Goal: Use online tool/utility: Use online tool/utility

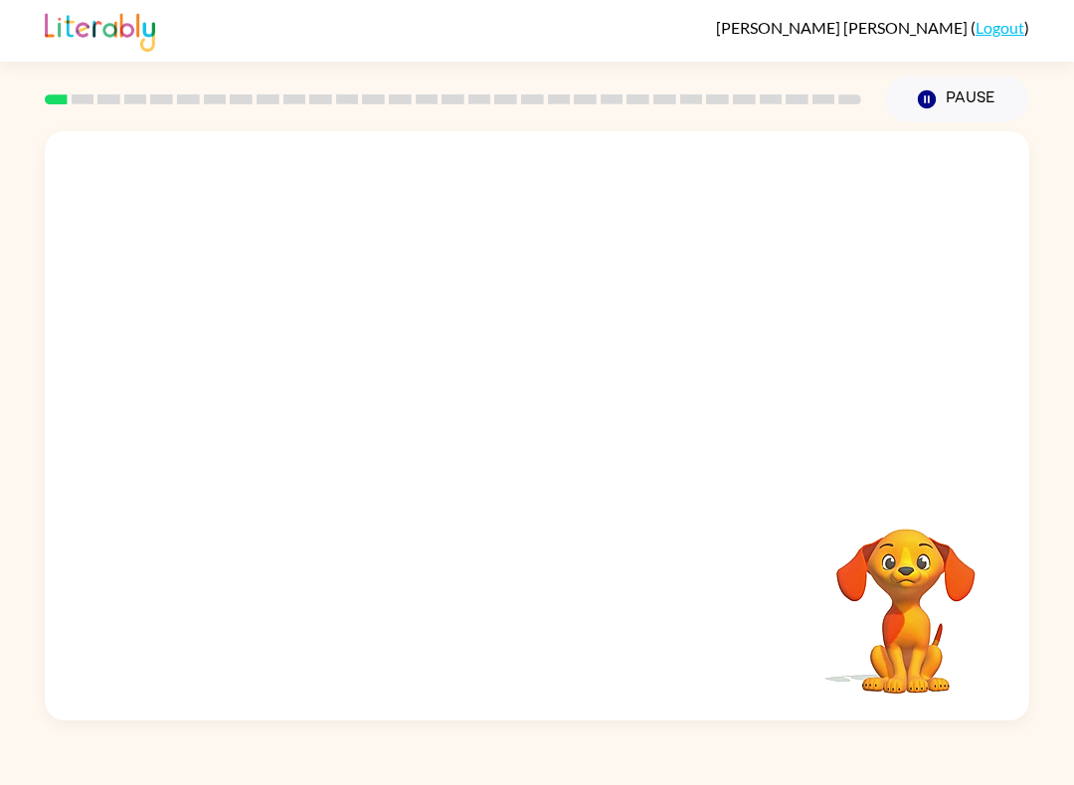
click at [796, 176] on video "Your browser must support playing .mp4 files to use Literably. Please try using…" at bounding box center [537, 309] width 984 height 356
click at [546, 429] on icon "button" at bounding box center [537, 436] width 35 height 35
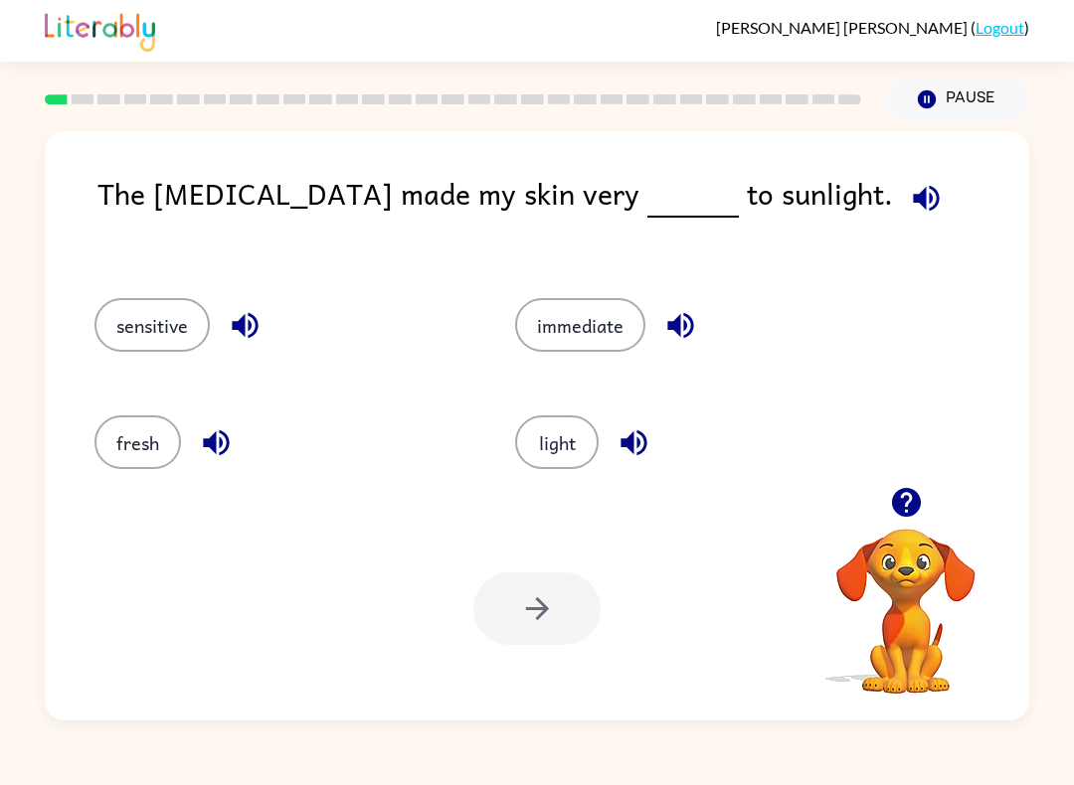
click at [913, 200] on icon "button" at bounding box center [926, 198] width 26 height 26
click at [913, 207] on icon "button" at bounding box center [926, 198] width 26 height 26
click at [913, 202] on icon "button" at bounding box center [926, 198] width 26 height 26
click at [124, 323] on button "sensitive" at bounding box center [151, 325] width 115 height 54
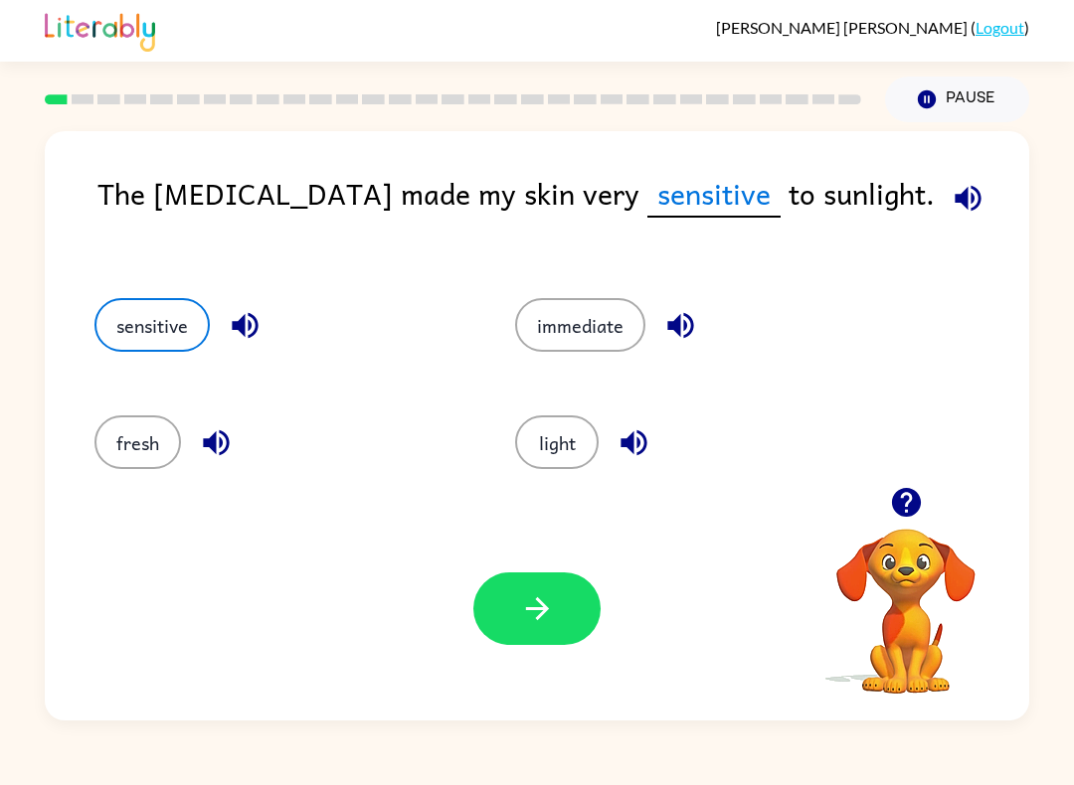
click at [540, 583] on button "button" at bounding box center [536, 609] width 127 height 73
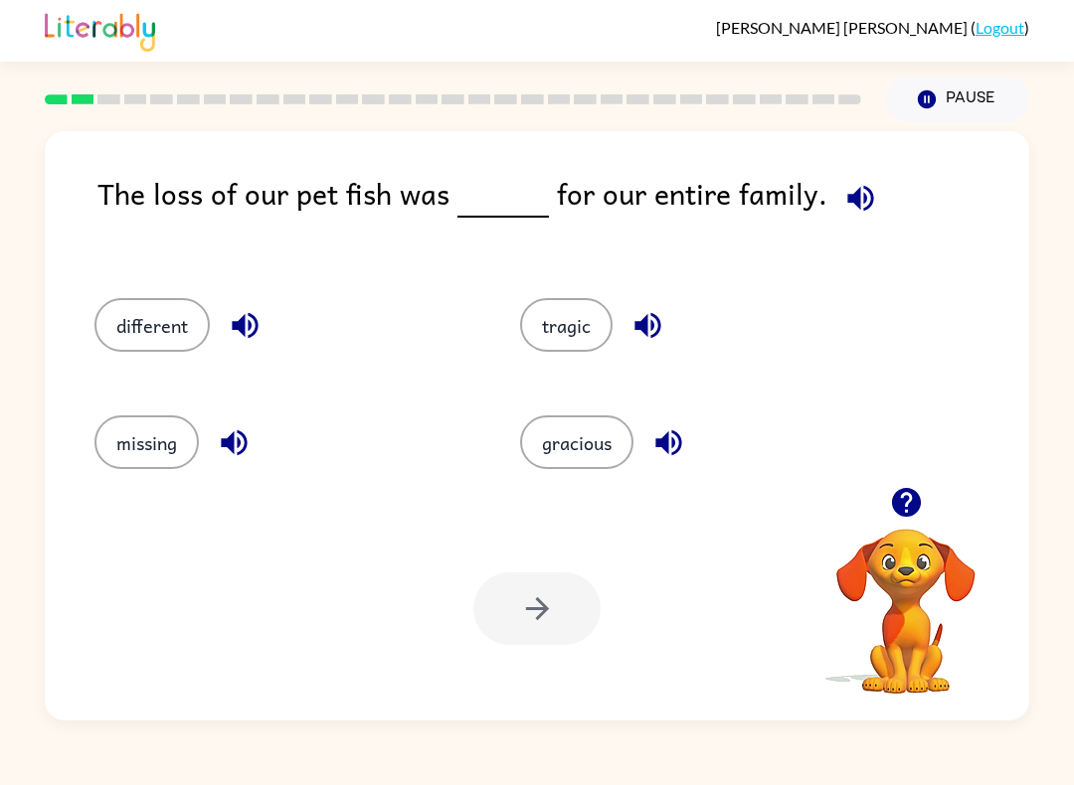
click at [135, 466] on button "missing" at bounding box center [146, 443] width 104 height 54
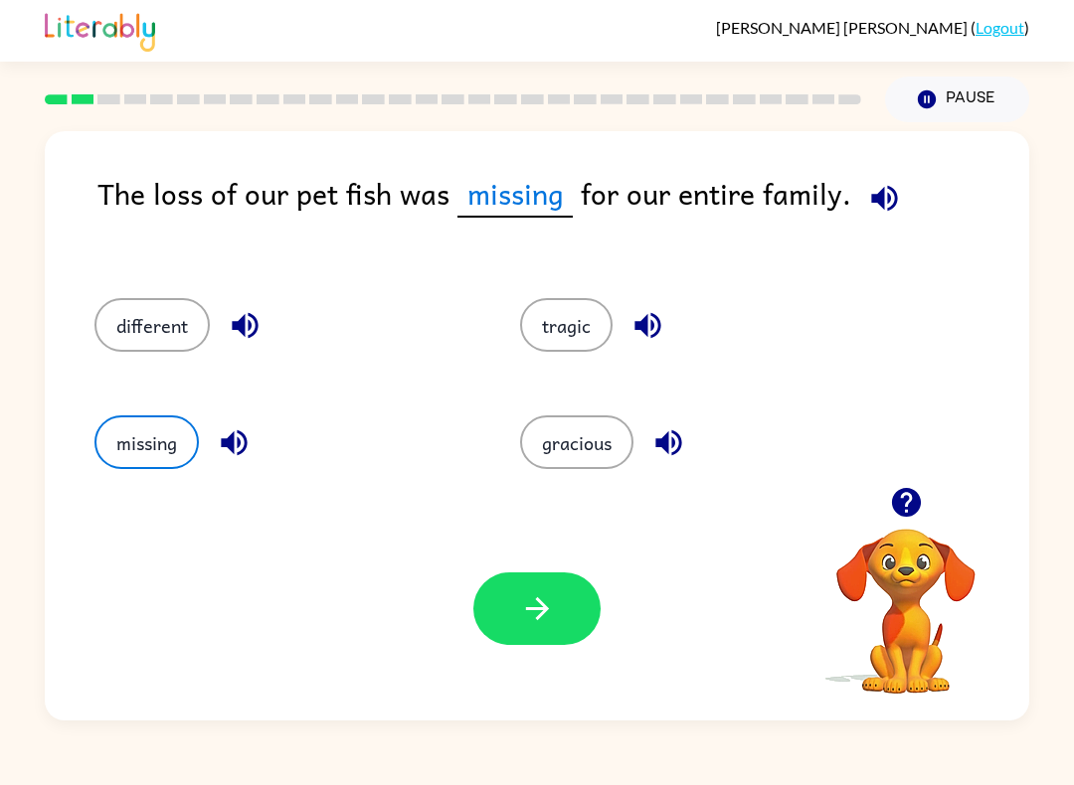
click at [536, 602] on icon "button" at bounding box center [537, 608] width 35 height 35
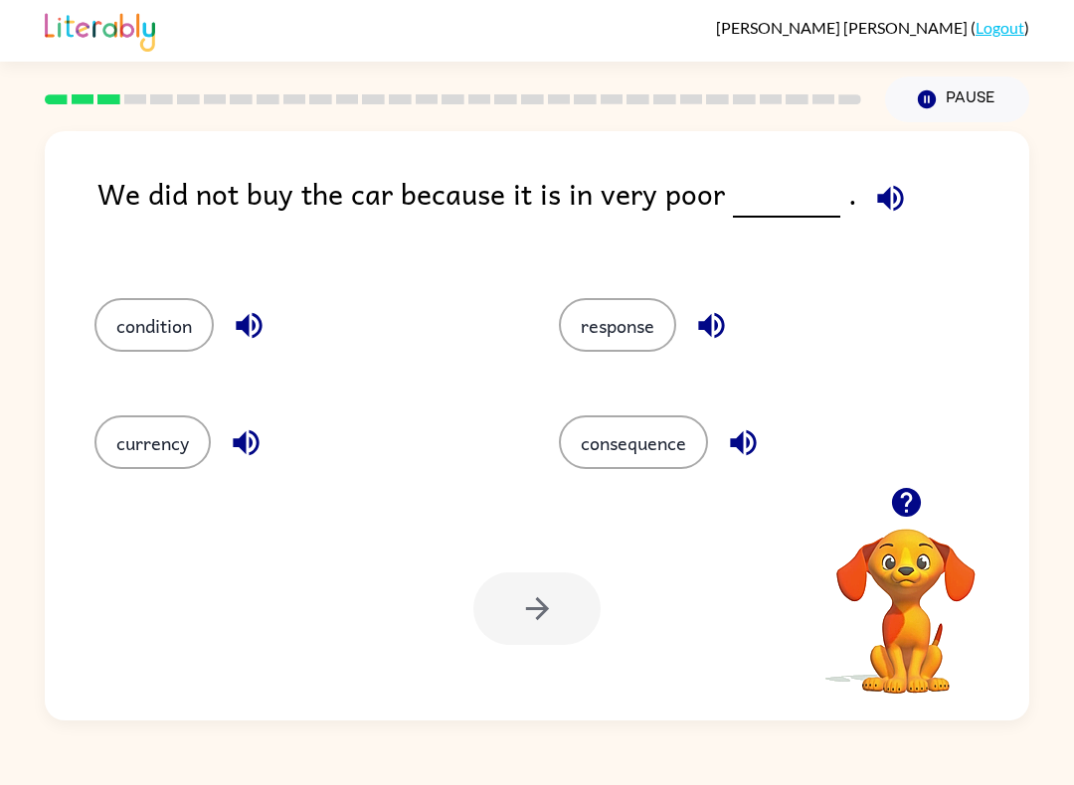
click at [150, 320] on button "condition" at bounding box center [153, 325] width 119 height 54
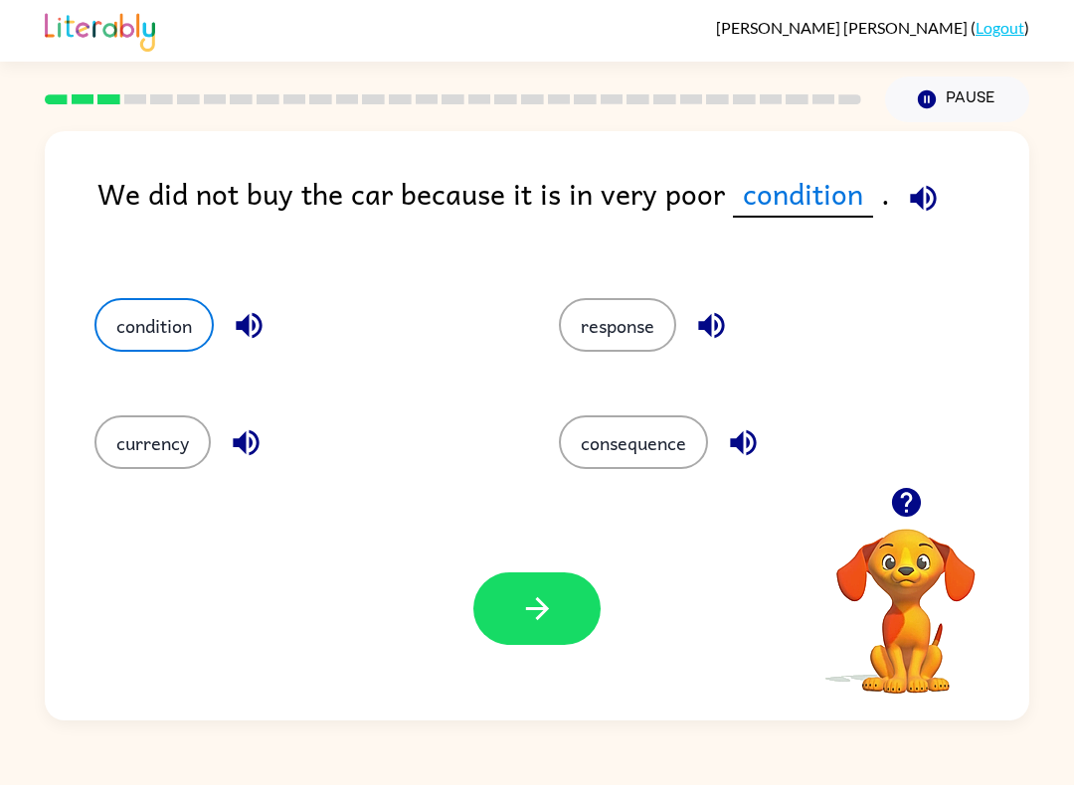
click at [569, 627] on button "button" at bounding box center [536, 609] width 127 height 73
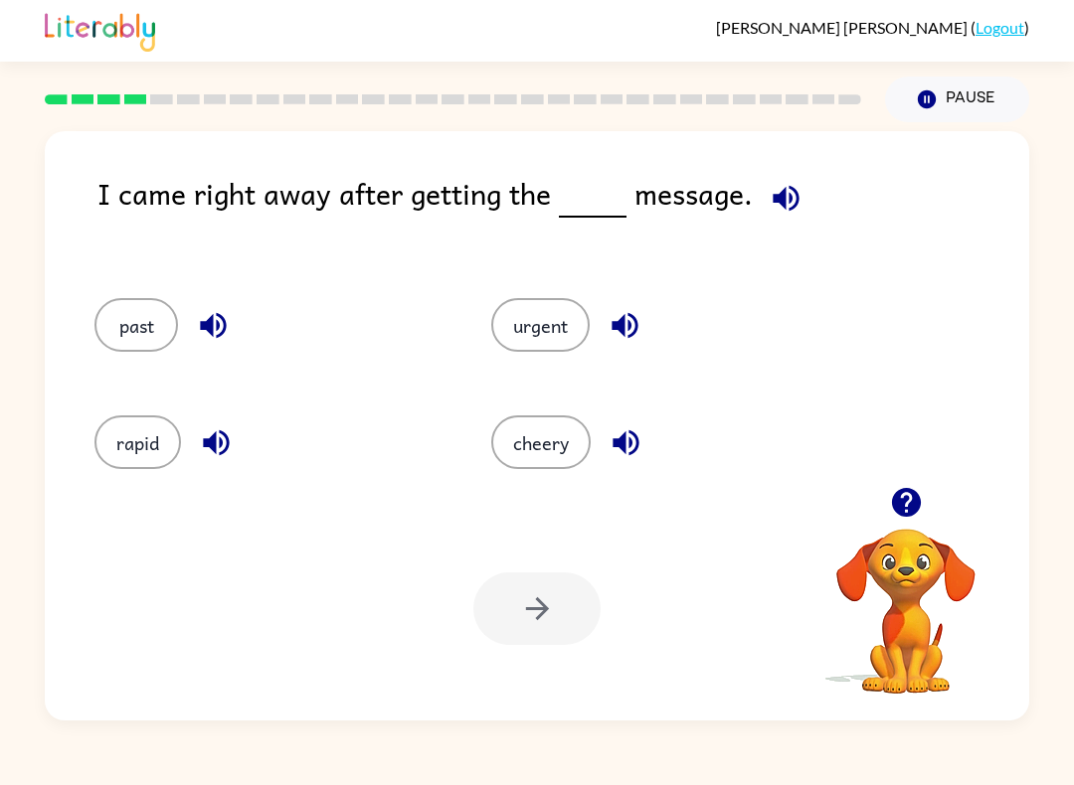
click at [776, 191] on icon "button" at bounding box center [785, 198] width 35 height 35
click at [545, 324] on button "urgent" at bounding box center [540, 325] width 98 height 54
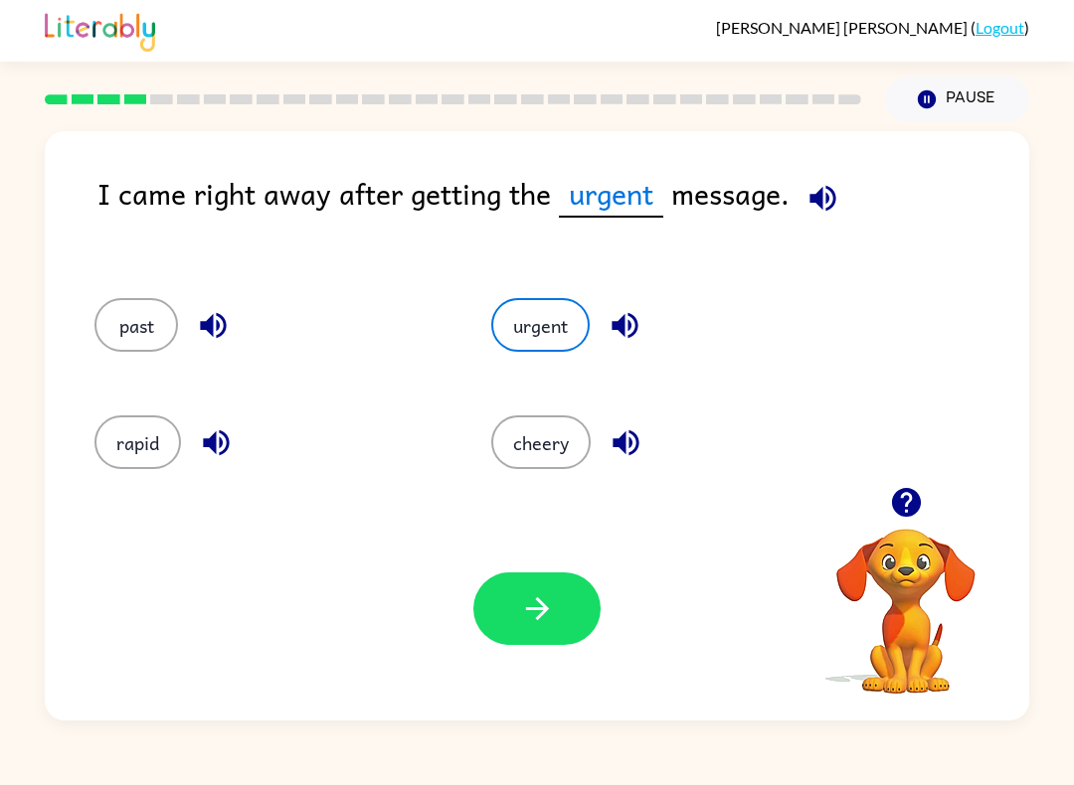
click at [554, 624] on icon "button" at bounding box center [537, 608] width 35 height 35
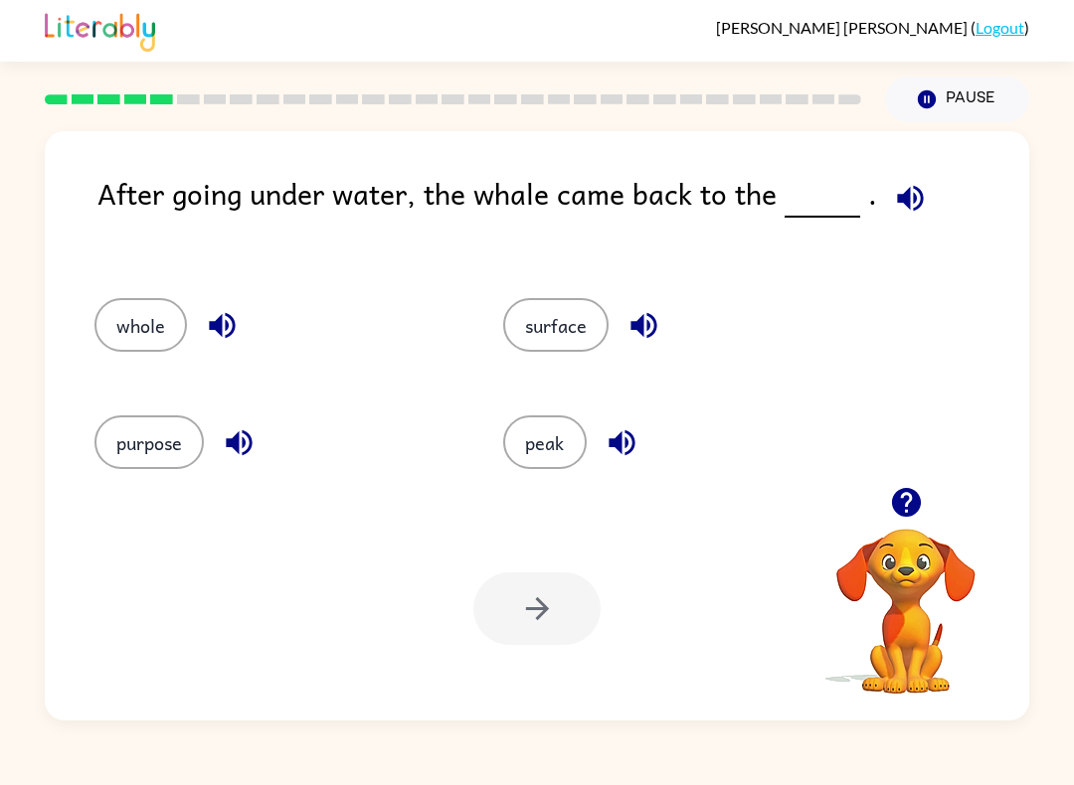
click at [572, 316] on button "surface" at bounding box center [555, 325] width 105 height 54
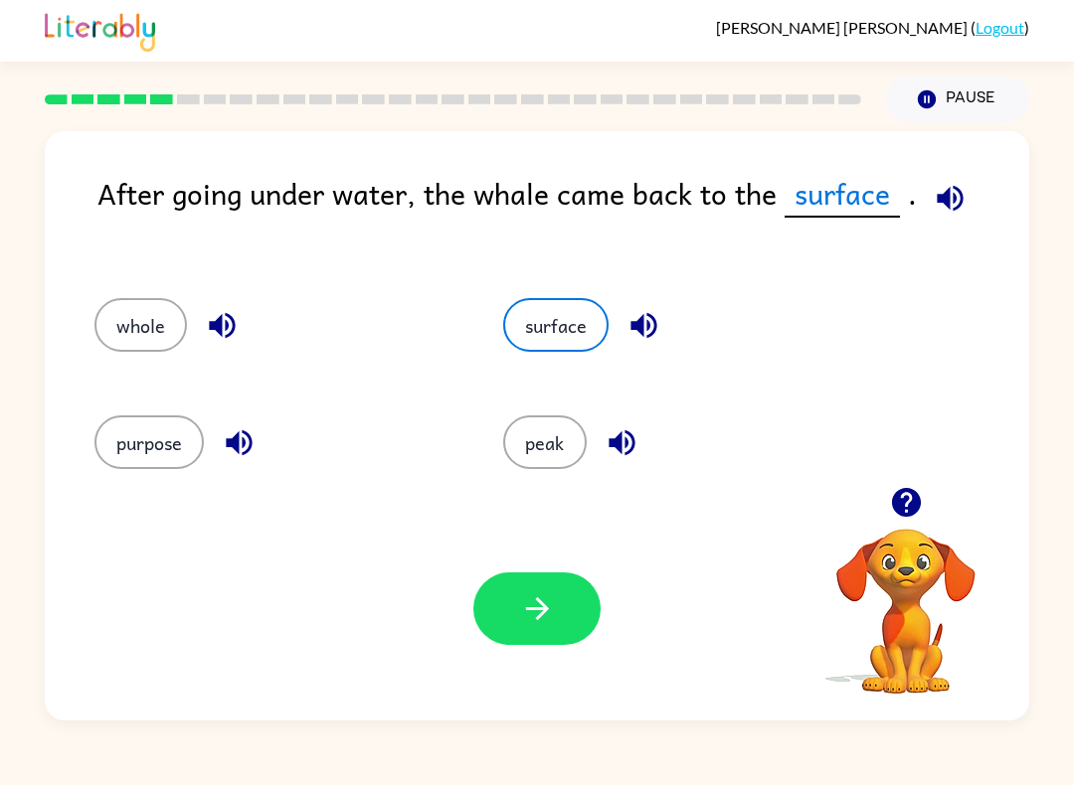
click at [565, 605] on button "button" at bounding box center [536, 609] width 127 height 73
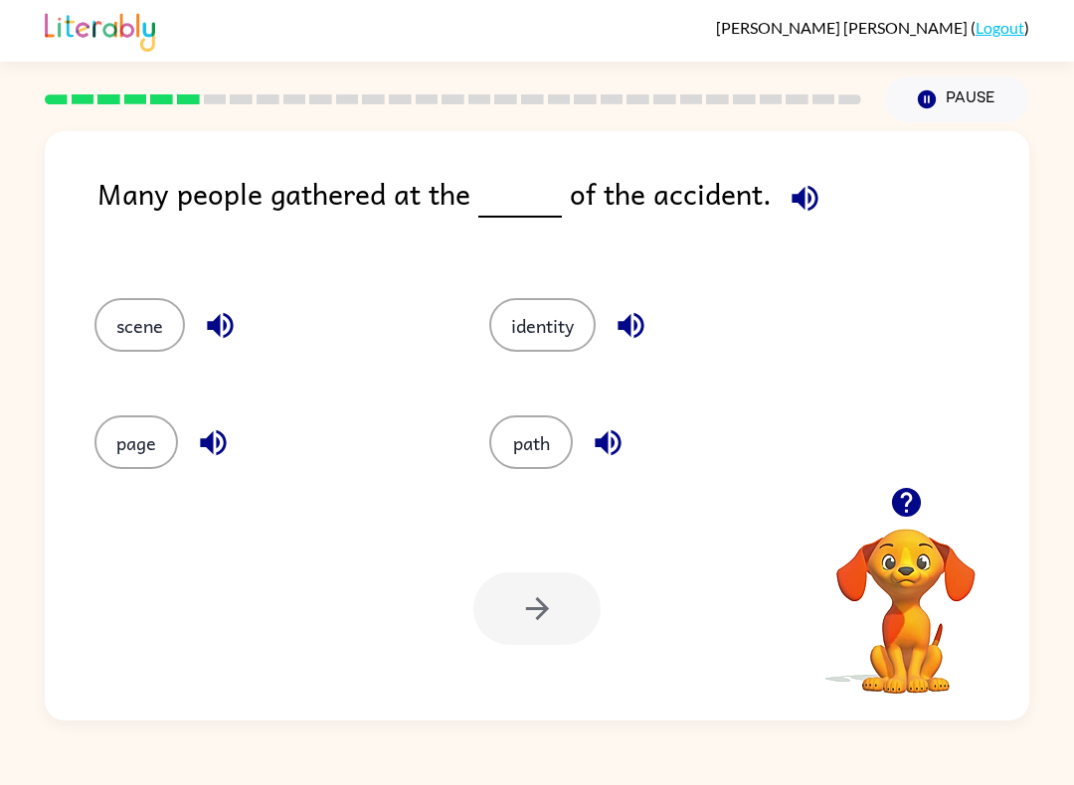
click at [569, 311] on button "identity" at bounding box center [542, 325] width 106 height 54
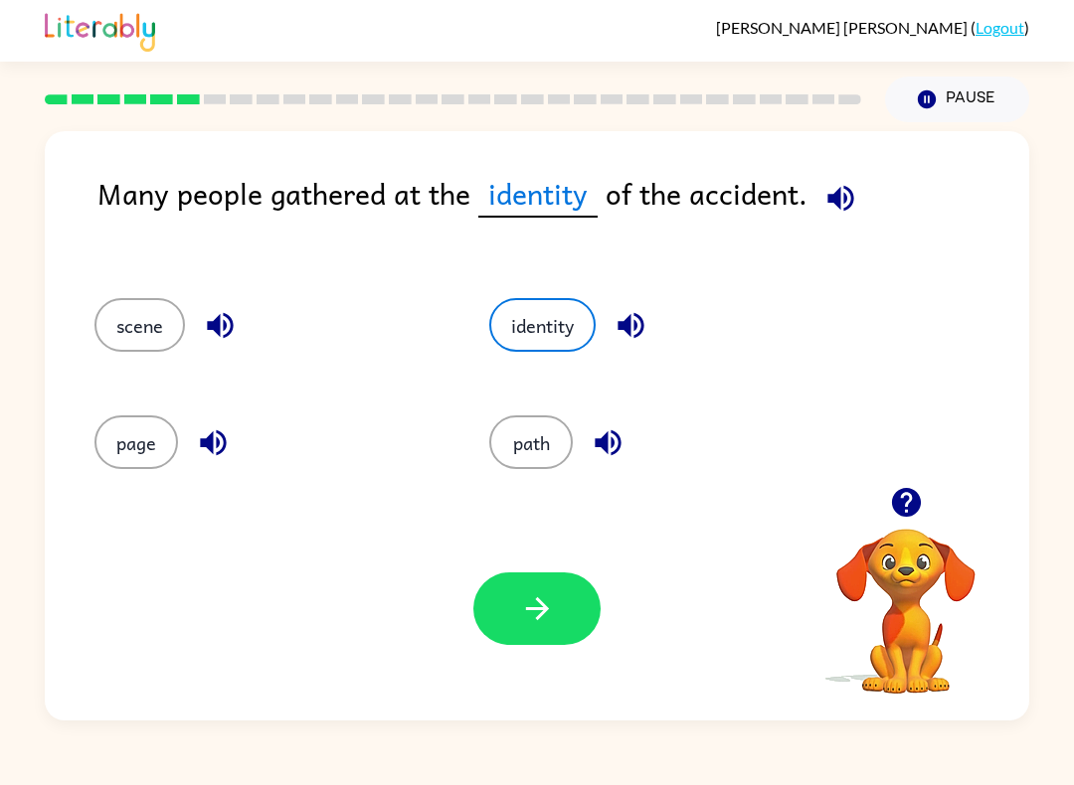
click at [539, 423] on button "path" at bounding box center [531, 443] width 84 height 54
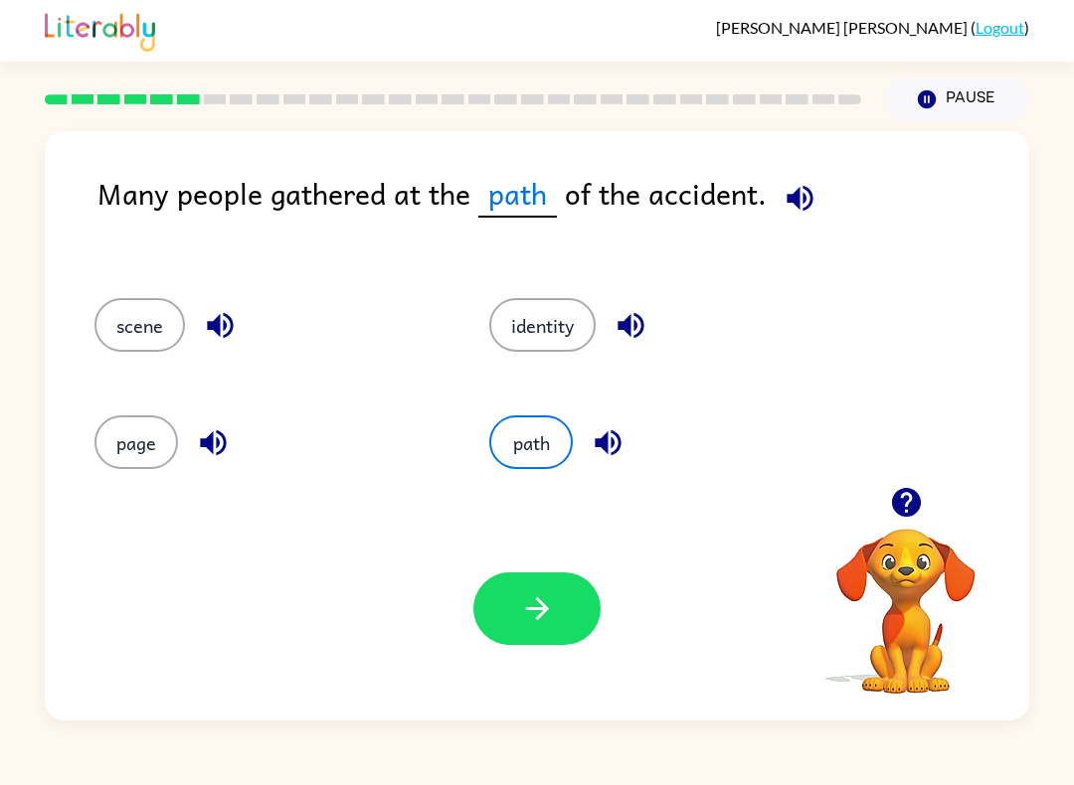
click at [136, 441] on button "page" at bounding box center [136, 443] width 84 height 54
click at [173, 325] on button "scene" at bounding box center [139, 325] width 90 height 54
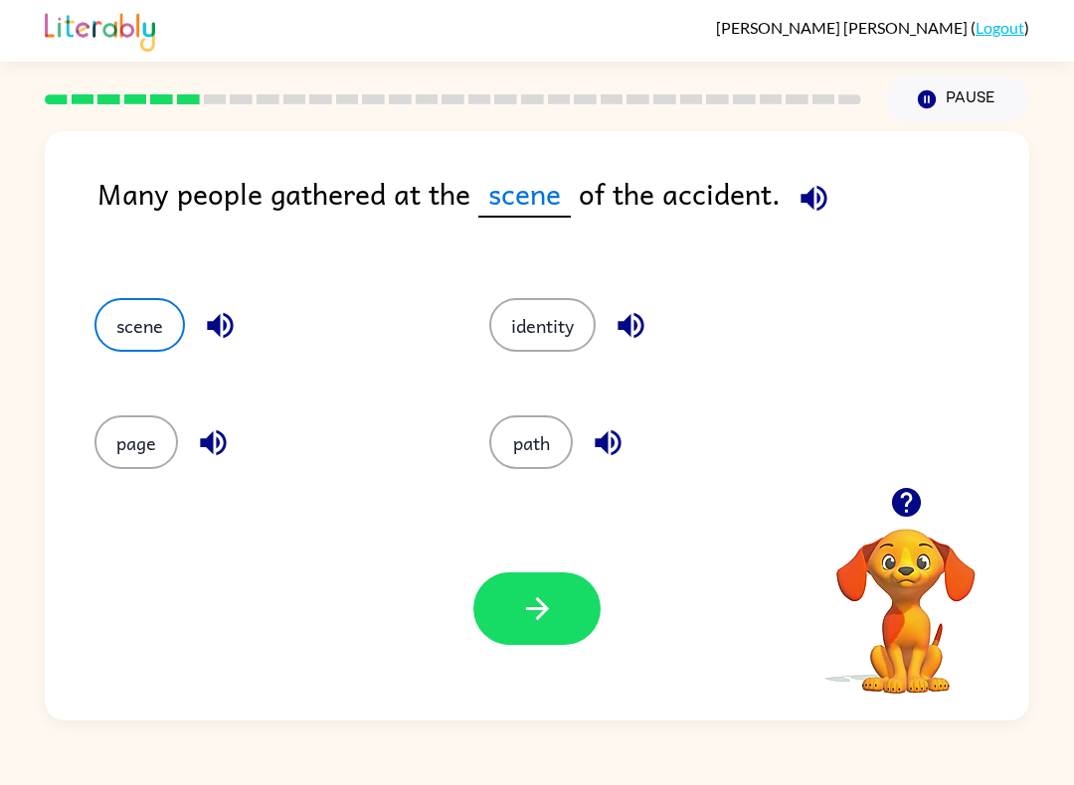
click at [534, 611] on icon "button" at bounding box center [537, 608] width 35 height 35
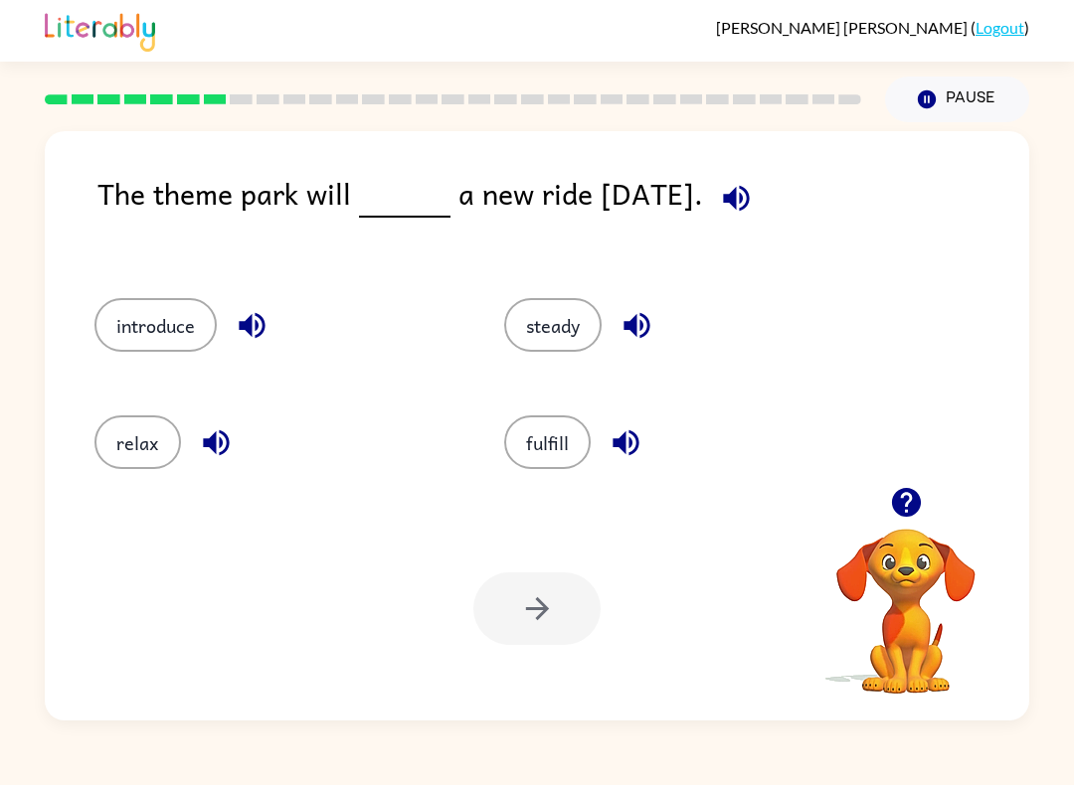
click at [186, 315] on button "introduce" at bounding box center [155, 325] width 122 height 54
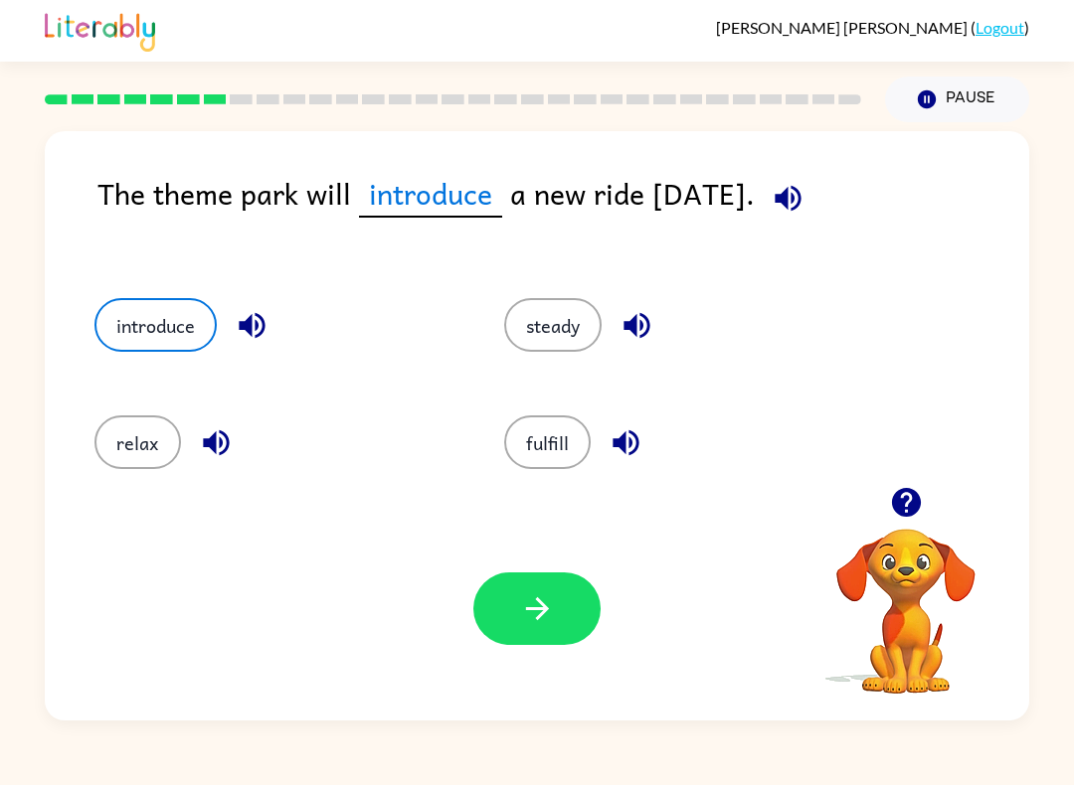
click at [536, 628] on button "button" at bounding box center [536, 609] width 127 height 73
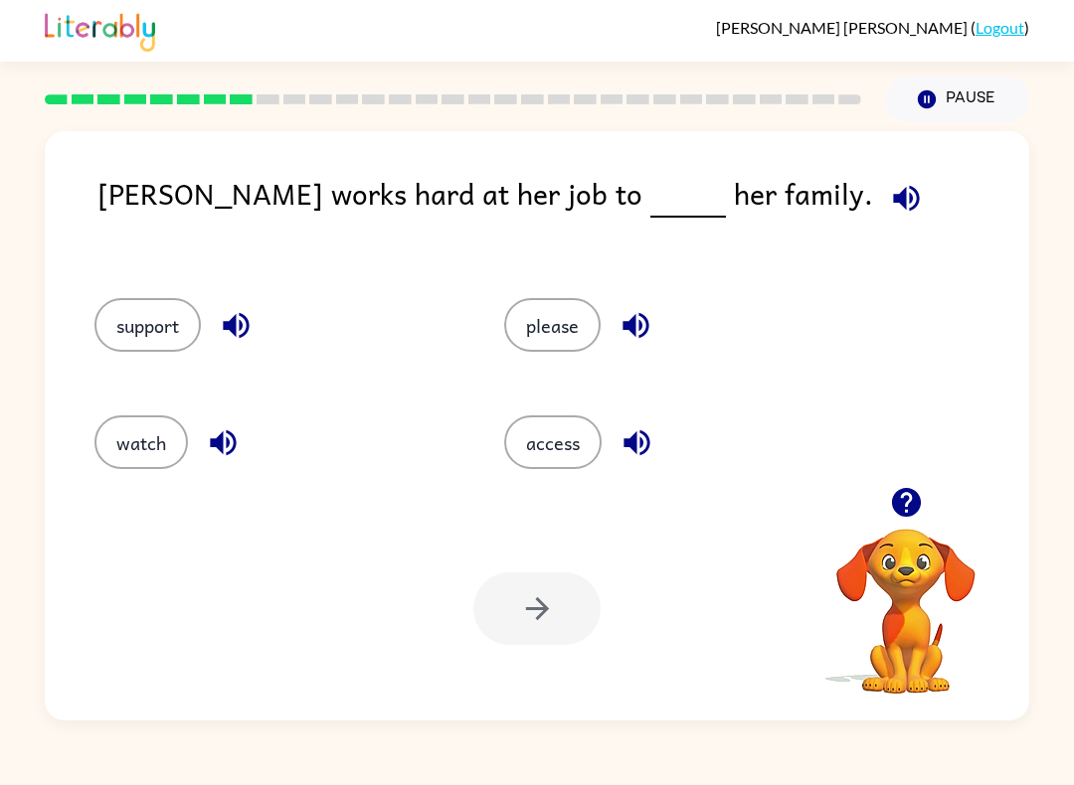
click at [160, 317] on button "support" at bounding box center [147, 325] width 106 height 54
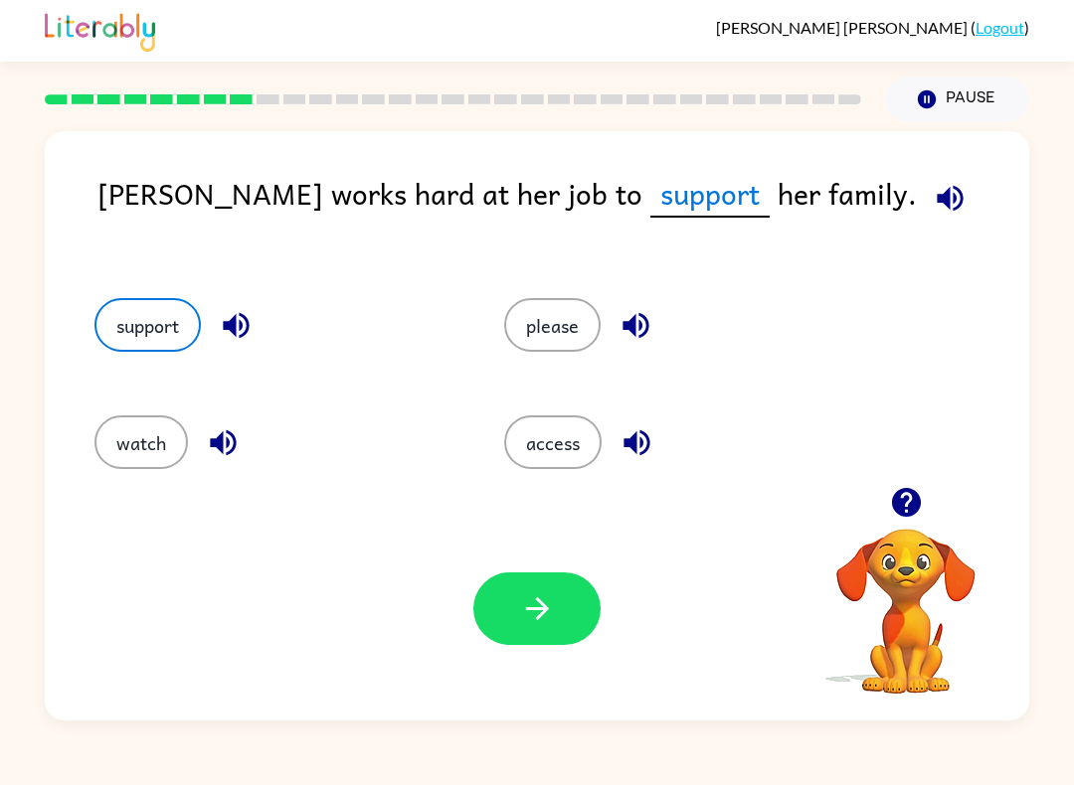
click at [544, 623] on icon "button" at bounding box center [537, 608] width 35 height 35
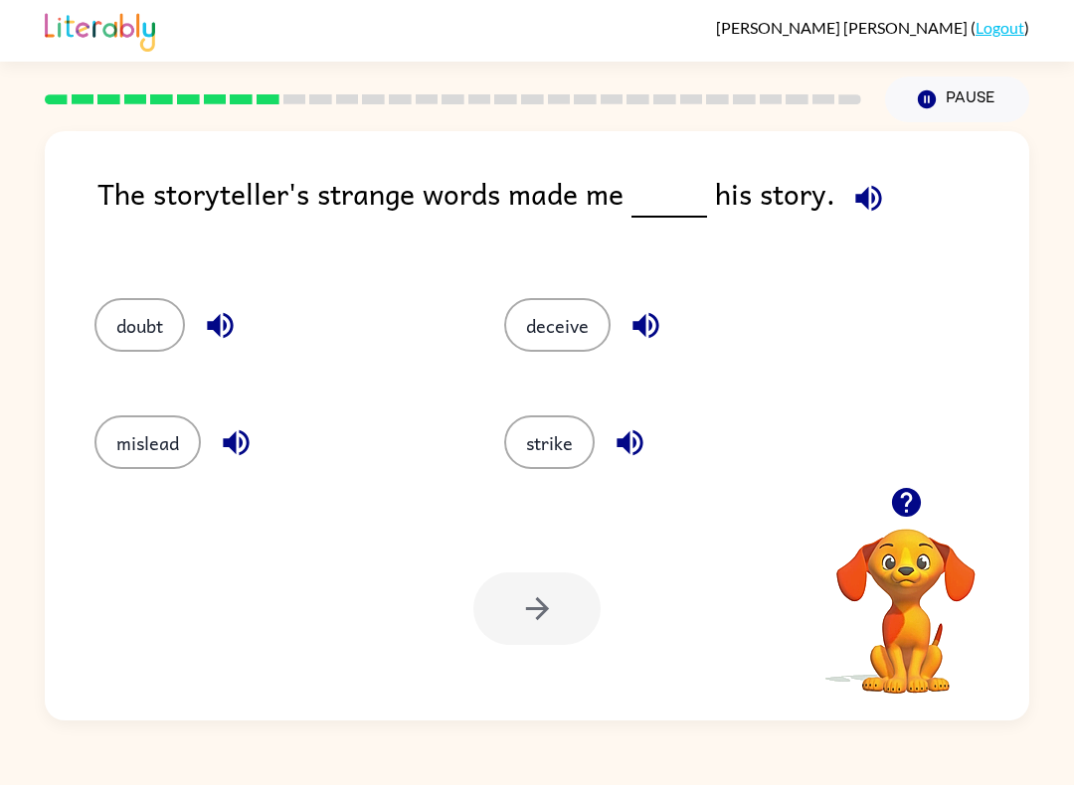
click at [126, 317] on button "doubt" at bounding box center [139, 325] width 90 height 54
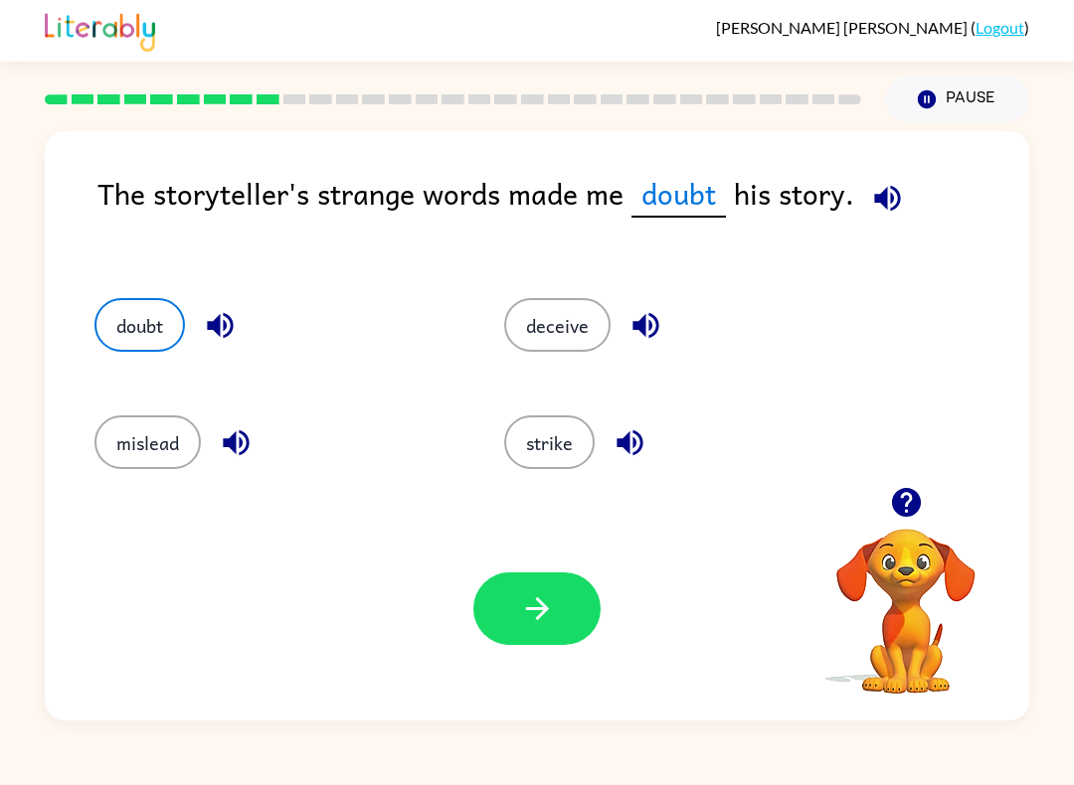
click at [152, 442] on button "mislead" at bounding box center [147, 443] width 106 height 54
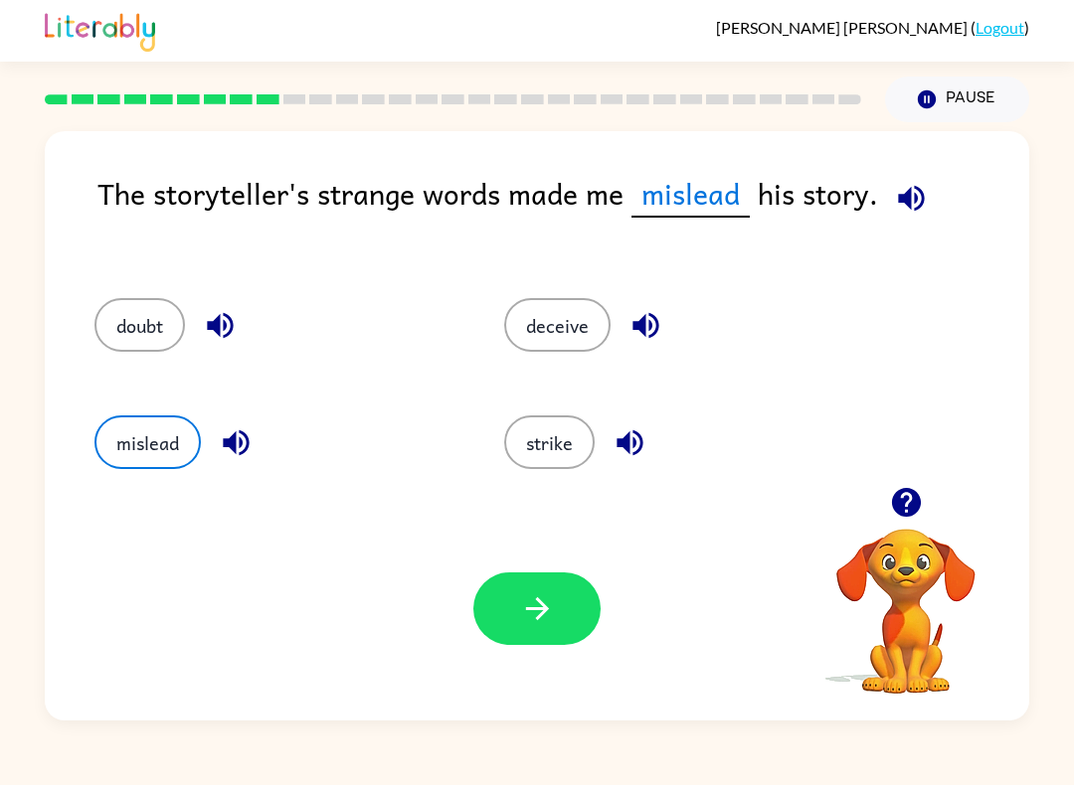
click at [564, 330] on button "deceive" at bounding box center [557, 325] width 106 height 54
click at [573, 454] on button "strike" at bounding box center [549, 443] width 90 height 54
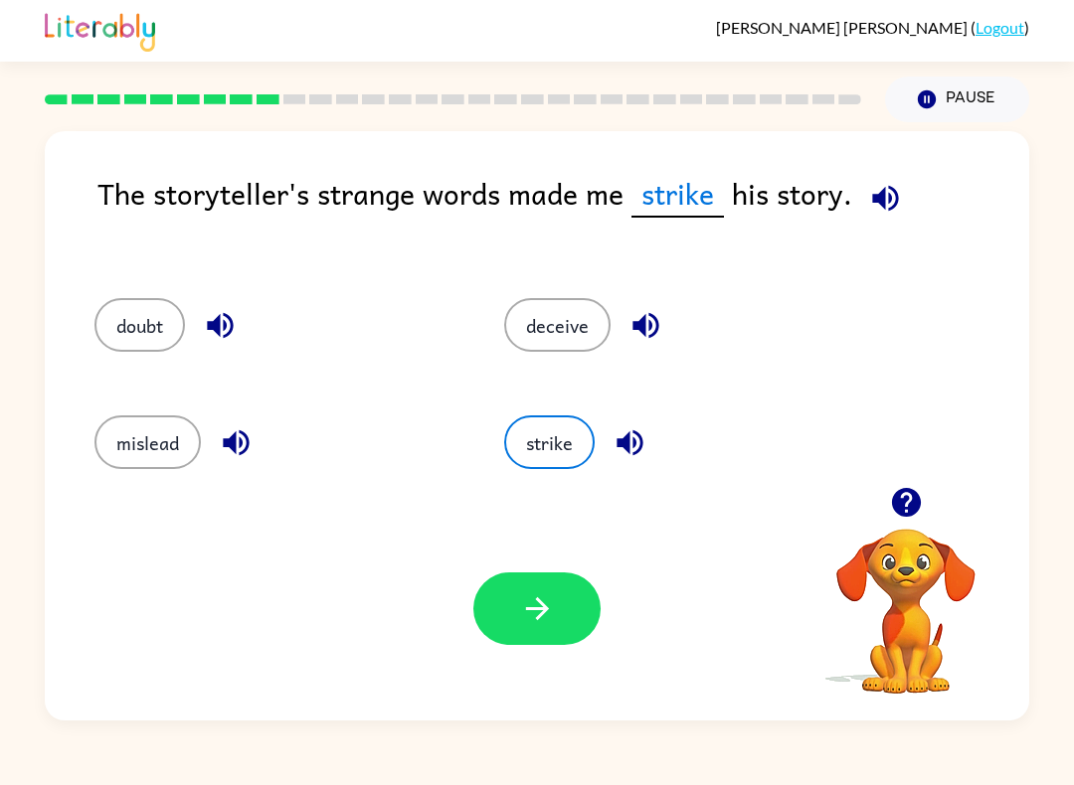
click at [541, 619] on icon "button" at bounding box center [537, 608] width 35 height 35
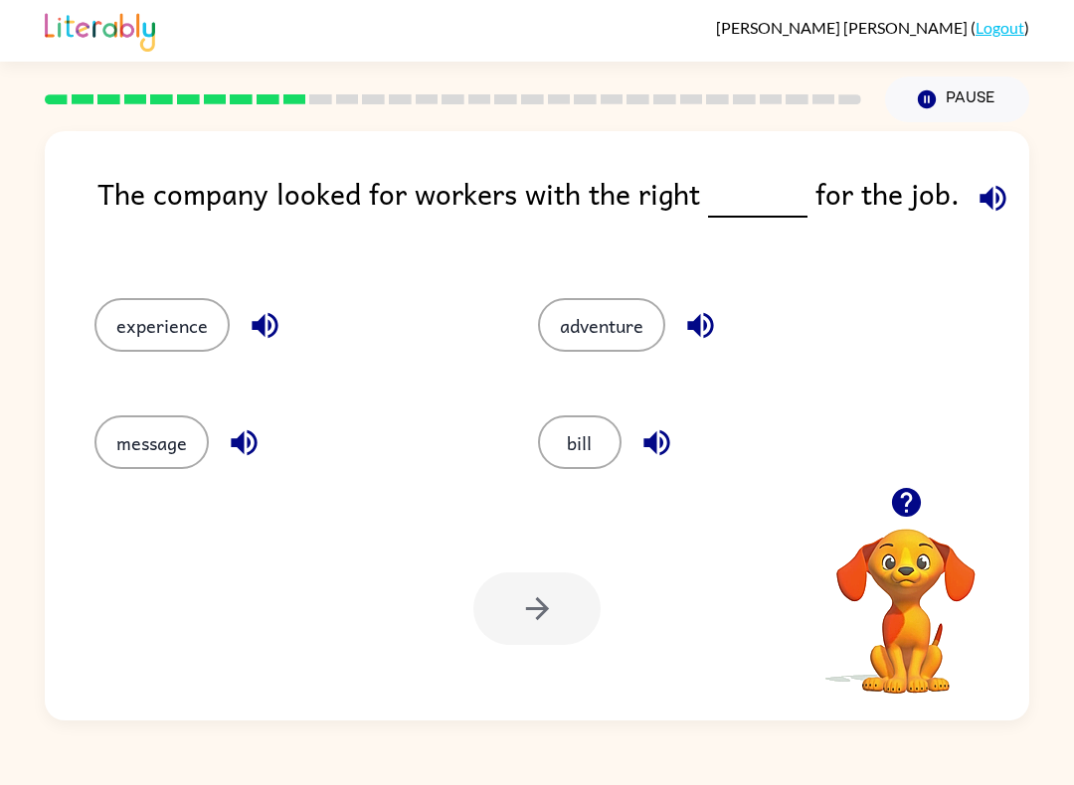
click at [160, 314] on button "experience" at bounding box center [161, 325] width 135 height 54
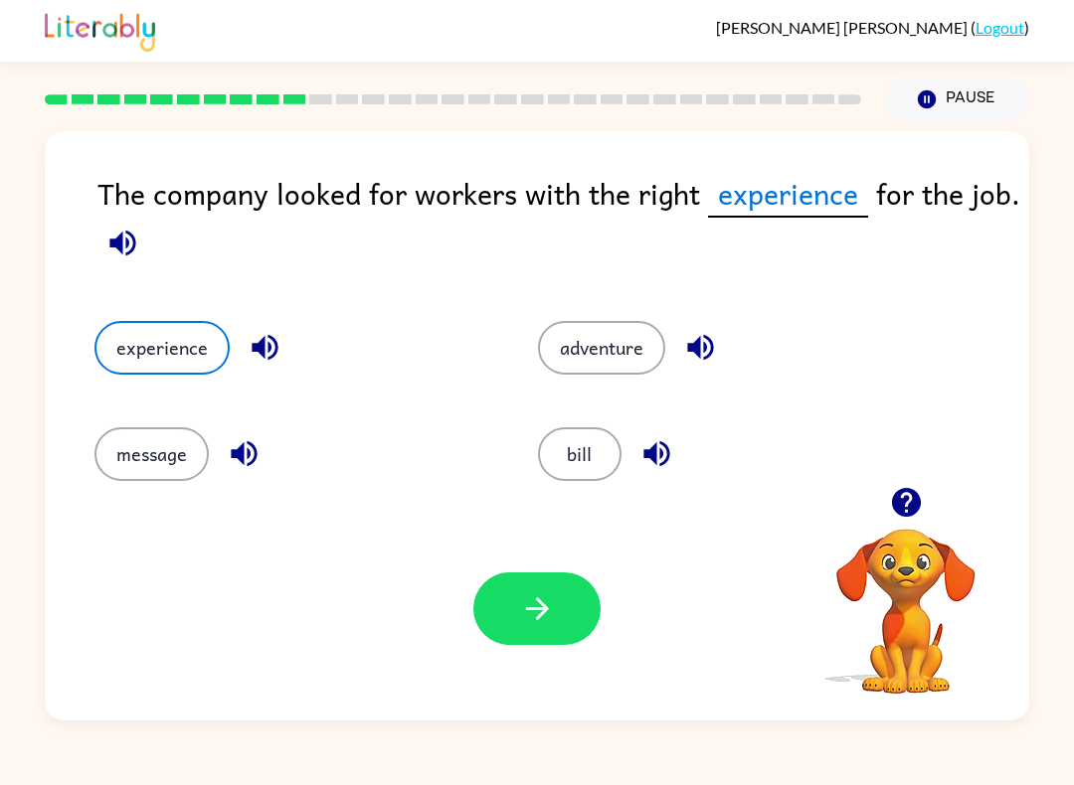
click at [571, 621] on button "button" at bounding box center [536, 609] width 127 height 73
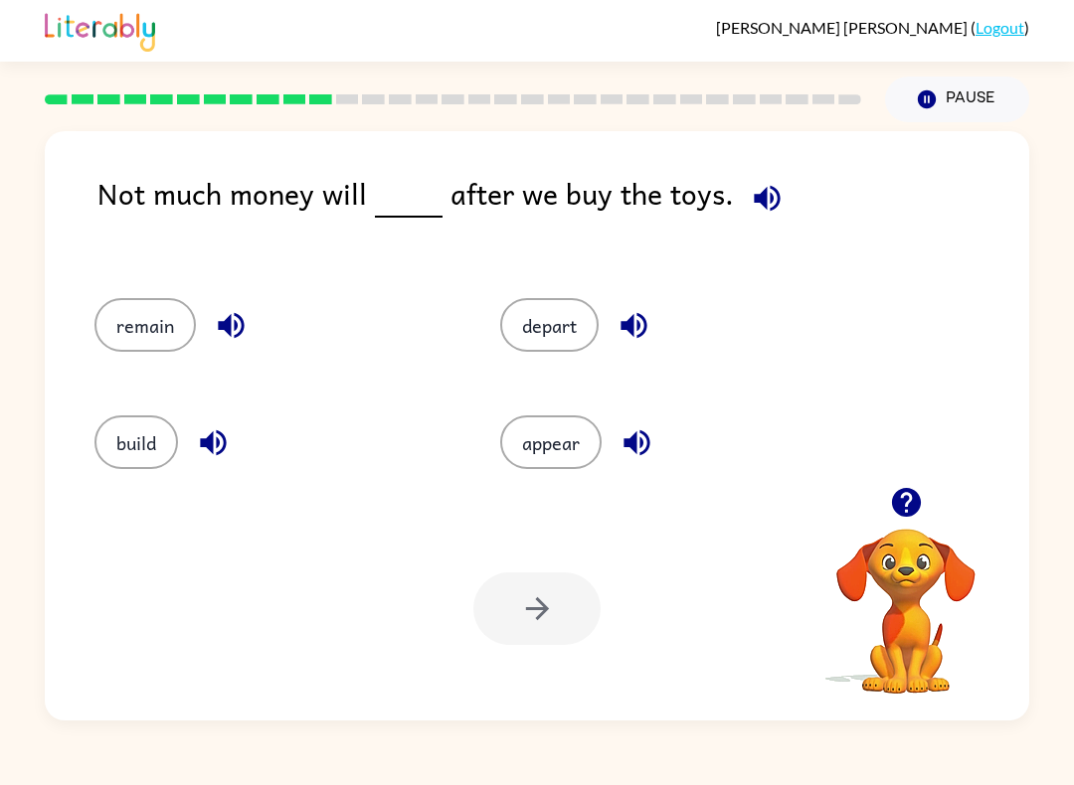
click at [131, 320] on button "remain" at bounding box center [144, 325] width 101 height 54
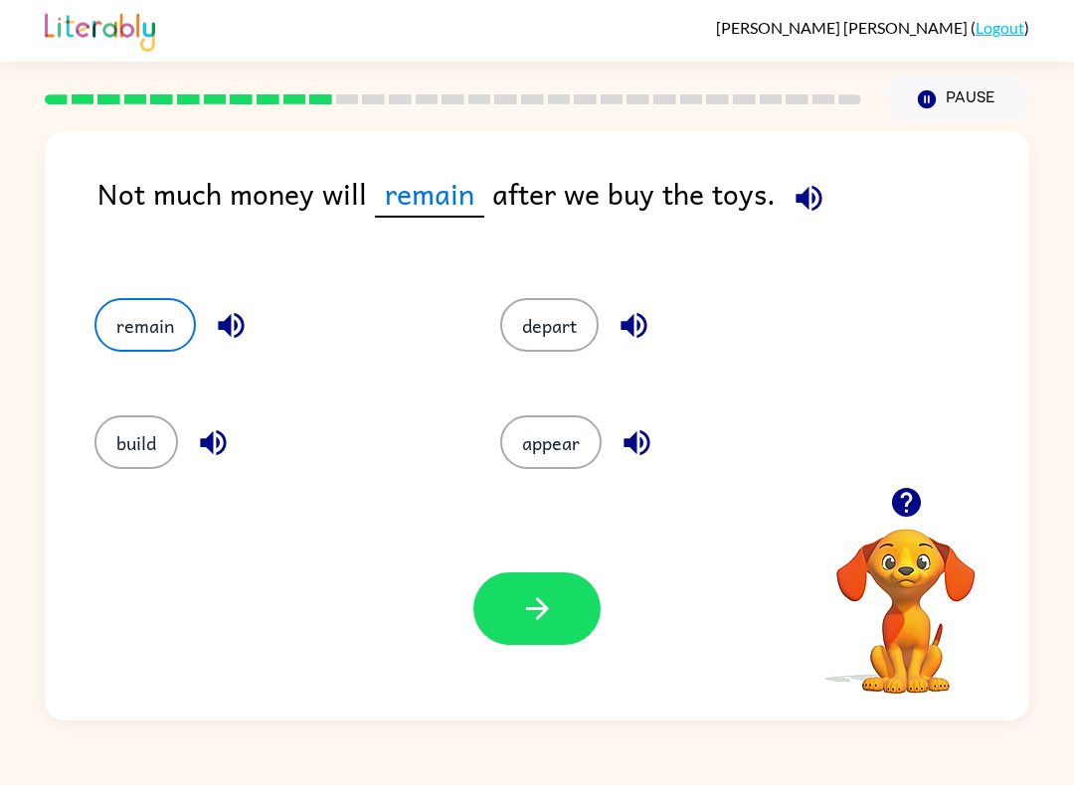
click at [537, 631] on button "button" at bounding box center [536, 609] width 127 height 73
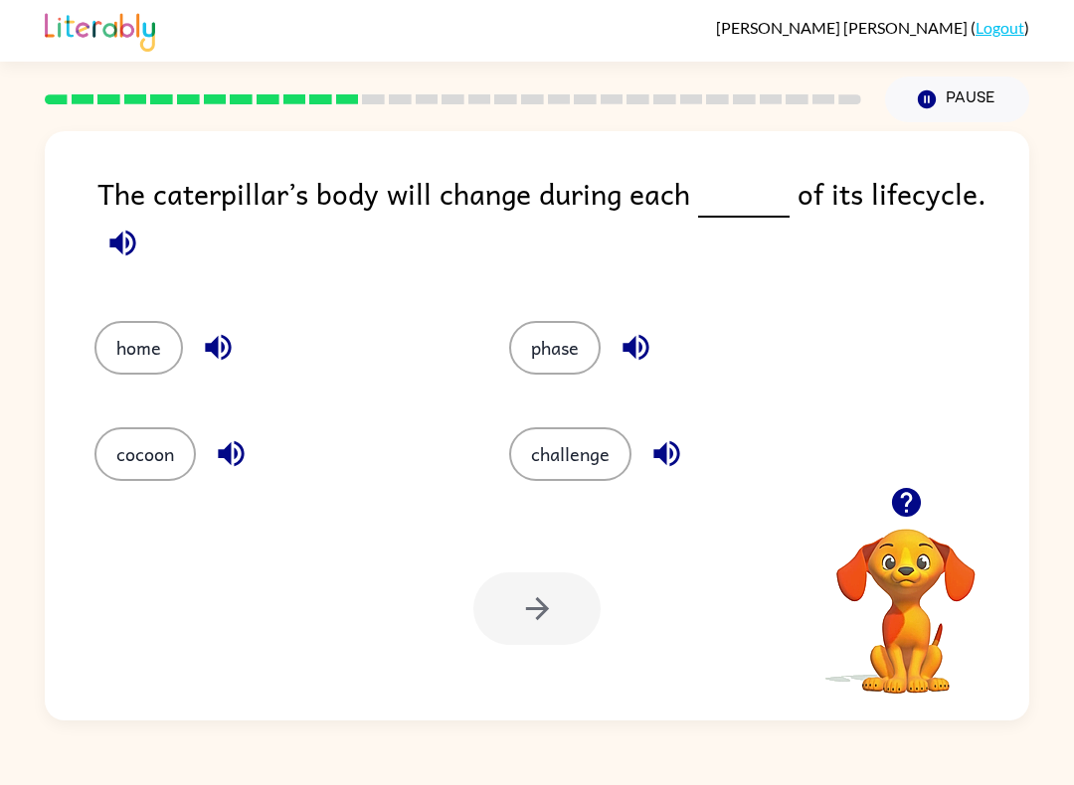
click at [526, 444] on button "challenge" at bounding box center [570, 454] width 122 height 54
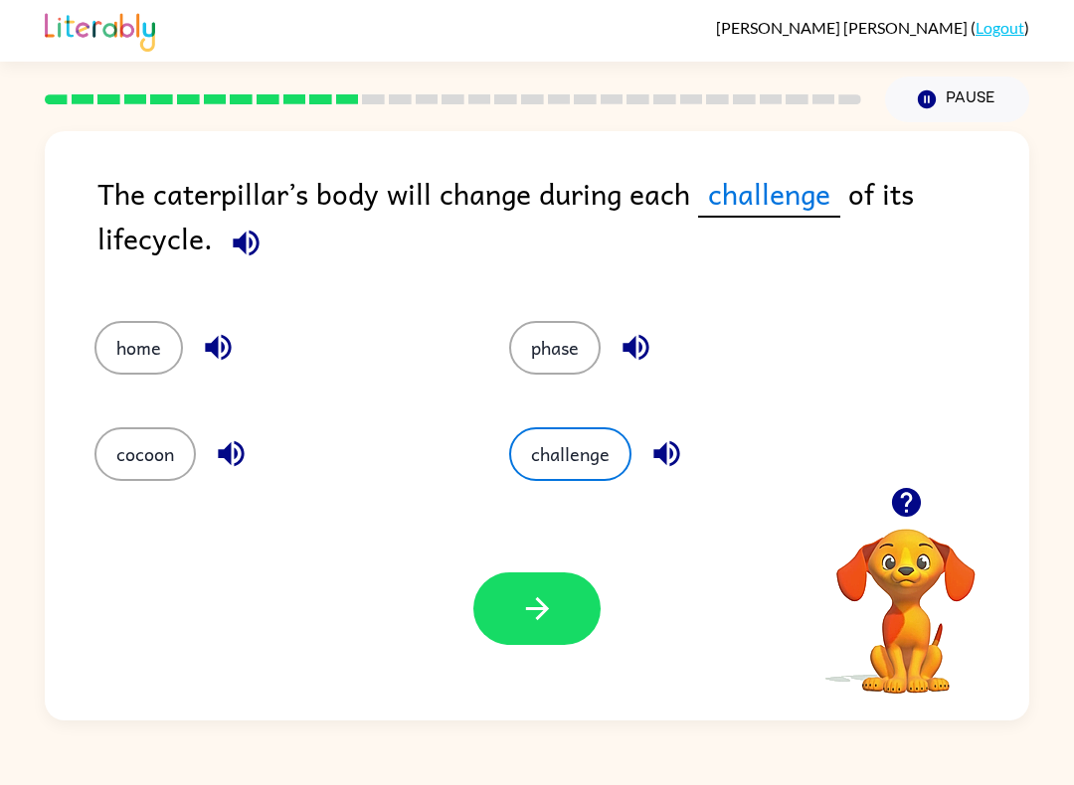
click at [560, 618] on button "button" at bounding box center [536, 609] width 127 height 73
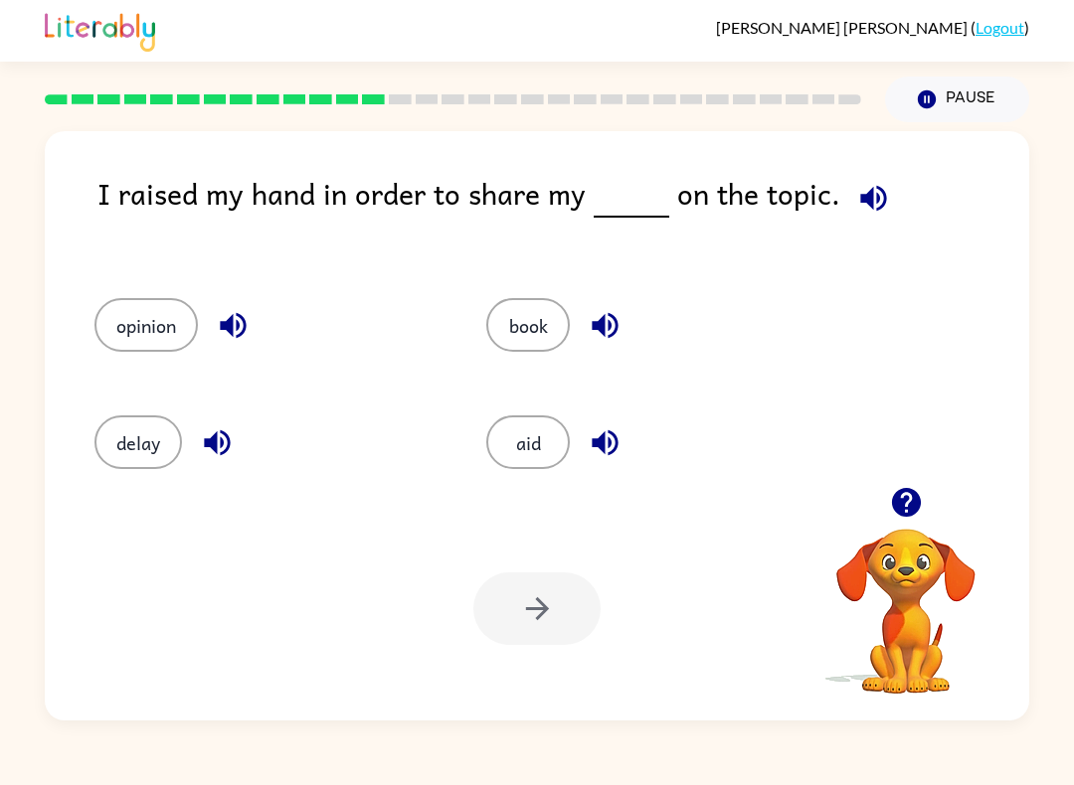
click at [525, 332] on button "book" at bounding box center [528, 325] width 84 height 54
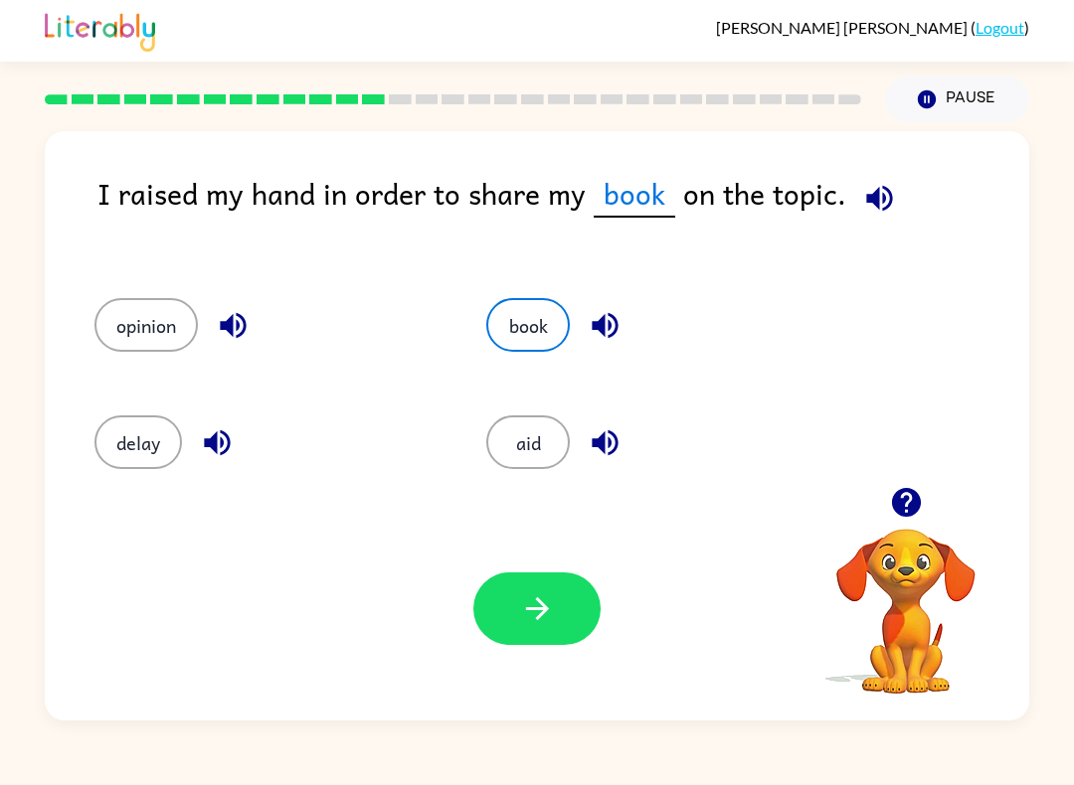
click at [544, 608] on icon "button" at bounding box center [536, 608] width 23 height 23
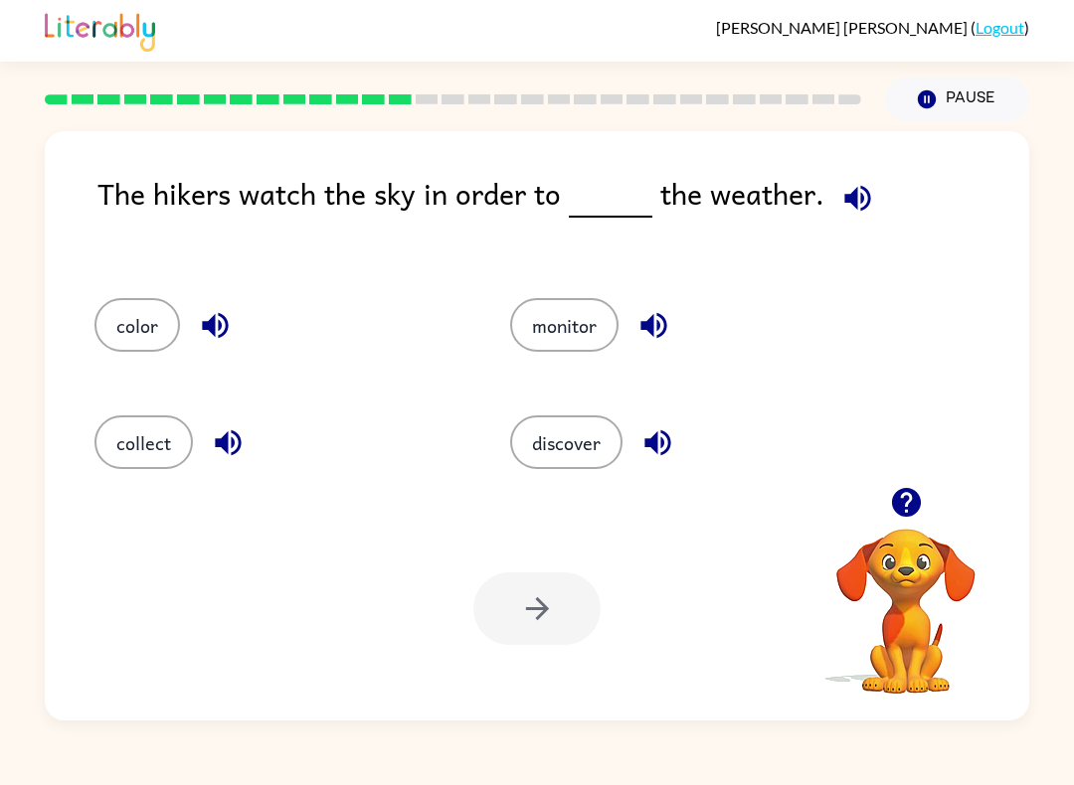
click at [130, 328] on button "color" at bounding box center [136, 325] width 85 height 54
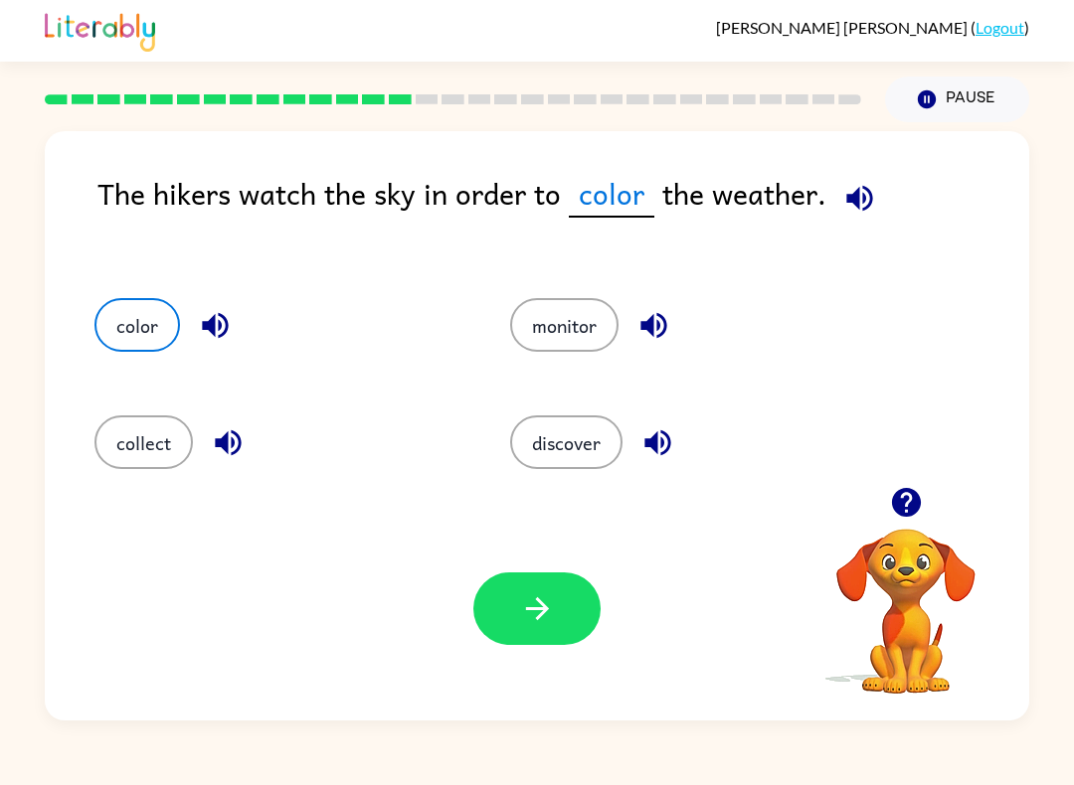
click at [537, 615] on icon "button" at bounding box center [537, 608] width 35 height 35
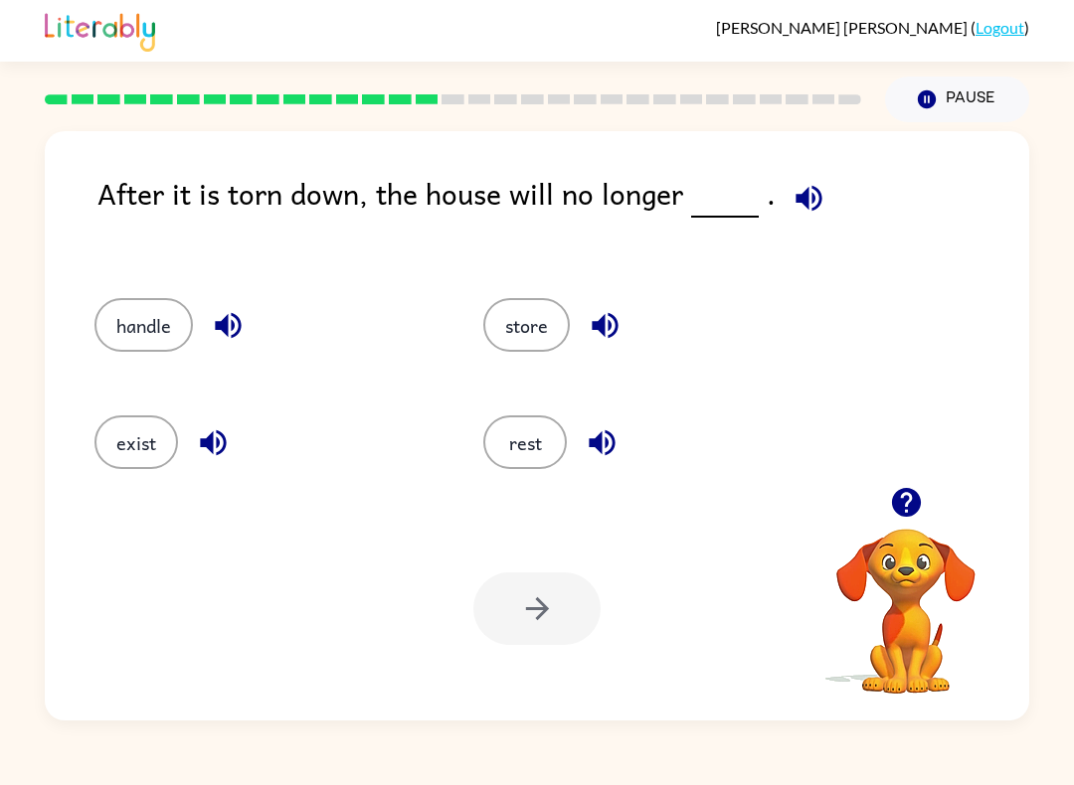
click at [538, 458] on button "rest" at bounding box center [525, 443] width 84 height 54
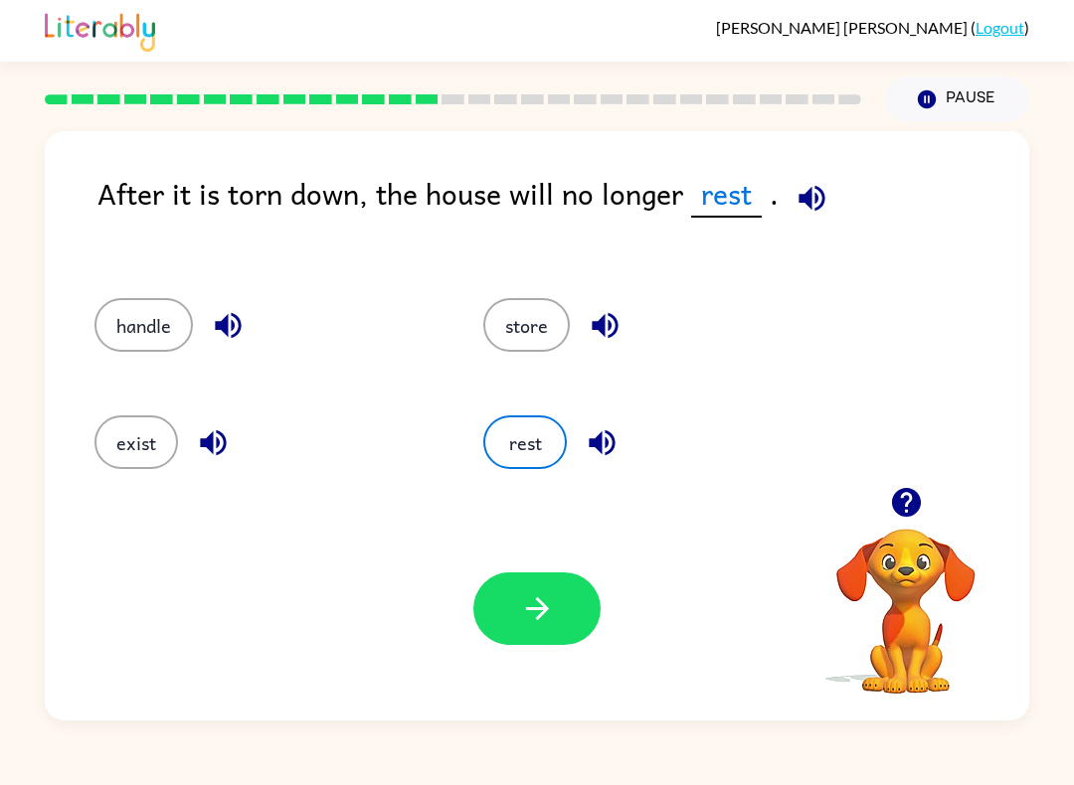
click at [552, 605] on icon "button" at bounding box center [537, 608] width 35 height 35
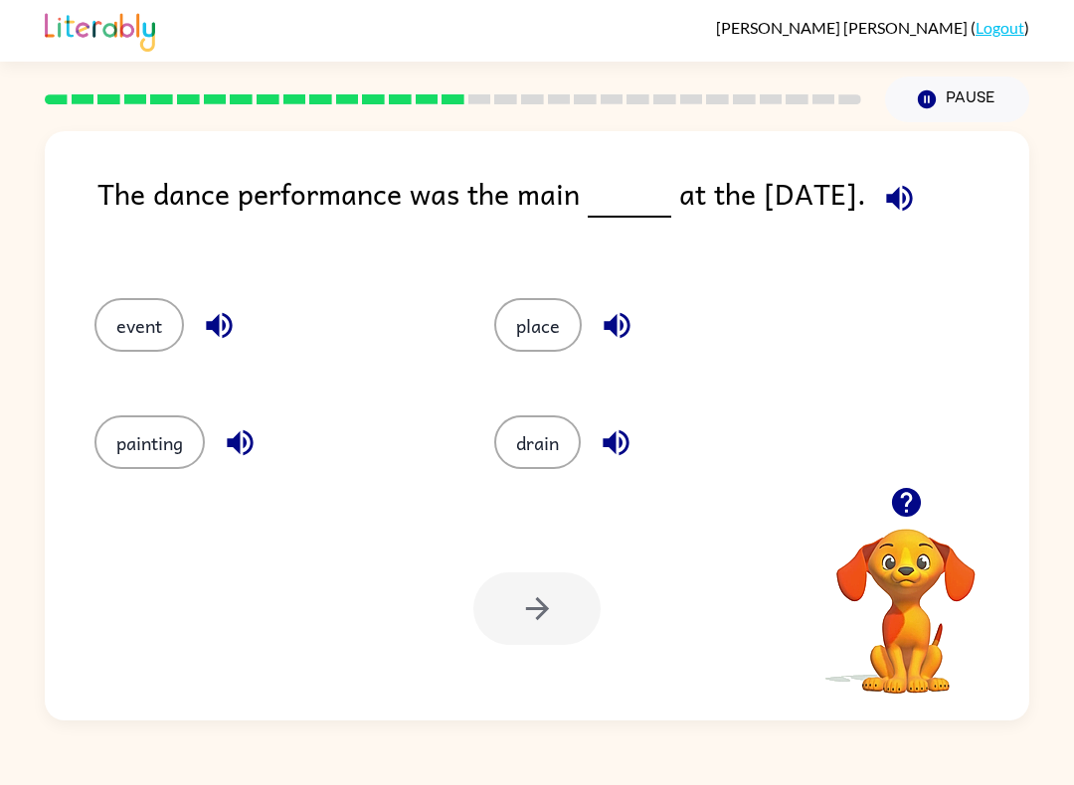
click at [549, 444] on button "drain" at bounding box center [537, 443] width 86 height 54
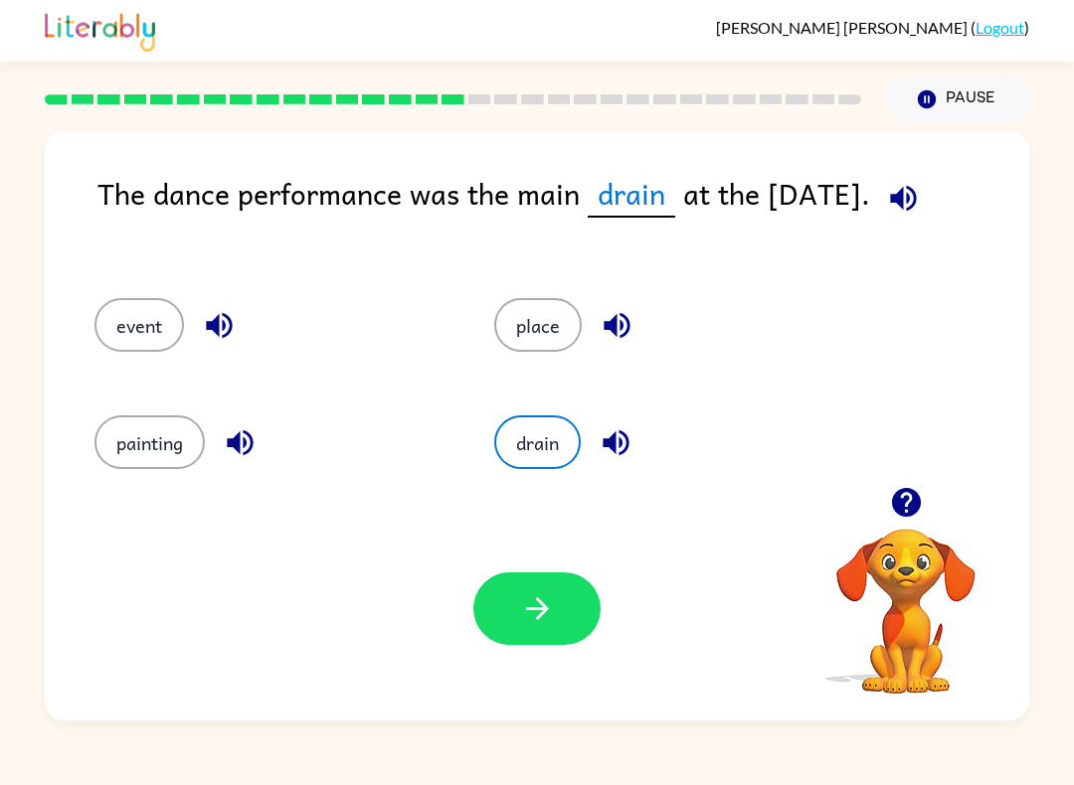
click at [125, 314] on button "event" at bounding box center [138, 325] width 89 height 54
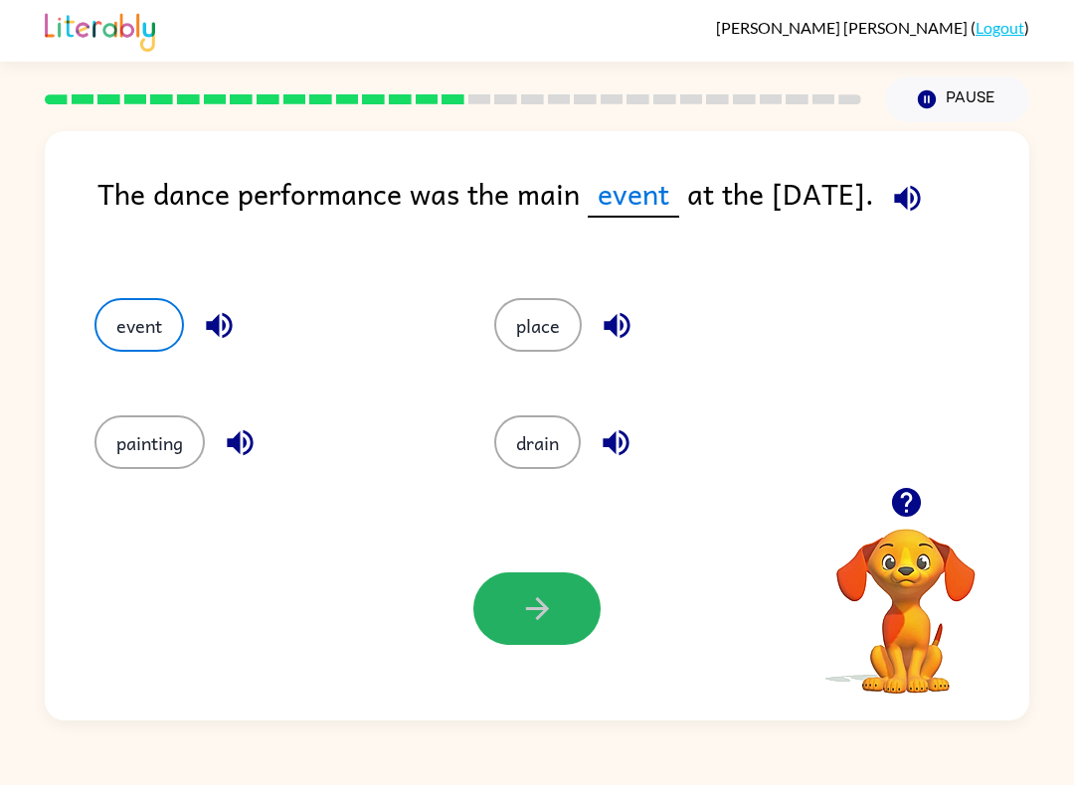
click at [542, 593] on icon "button" at bounding box center [537, 608] width 35 height 35
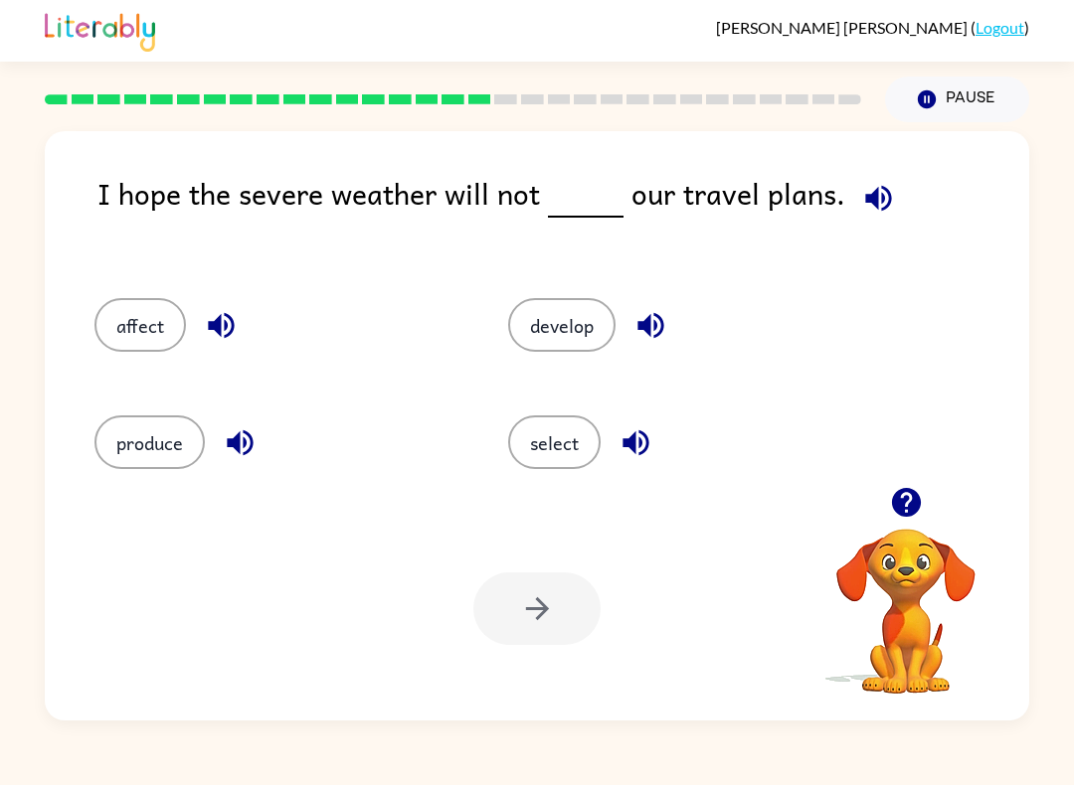
click at [104, 339] on button "affect" at bounding box center [139, 325] width 91 height 54
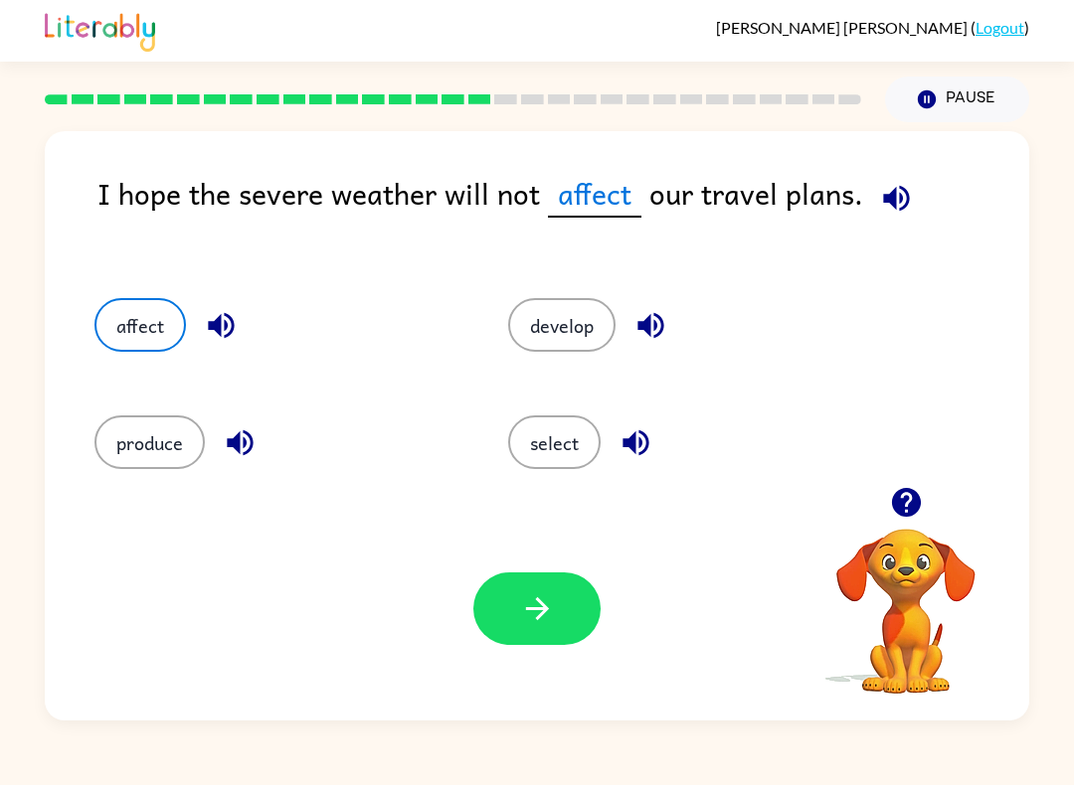
click at [544, 611] on icon "button" at bounding box center [536, 608] width 23 height 23
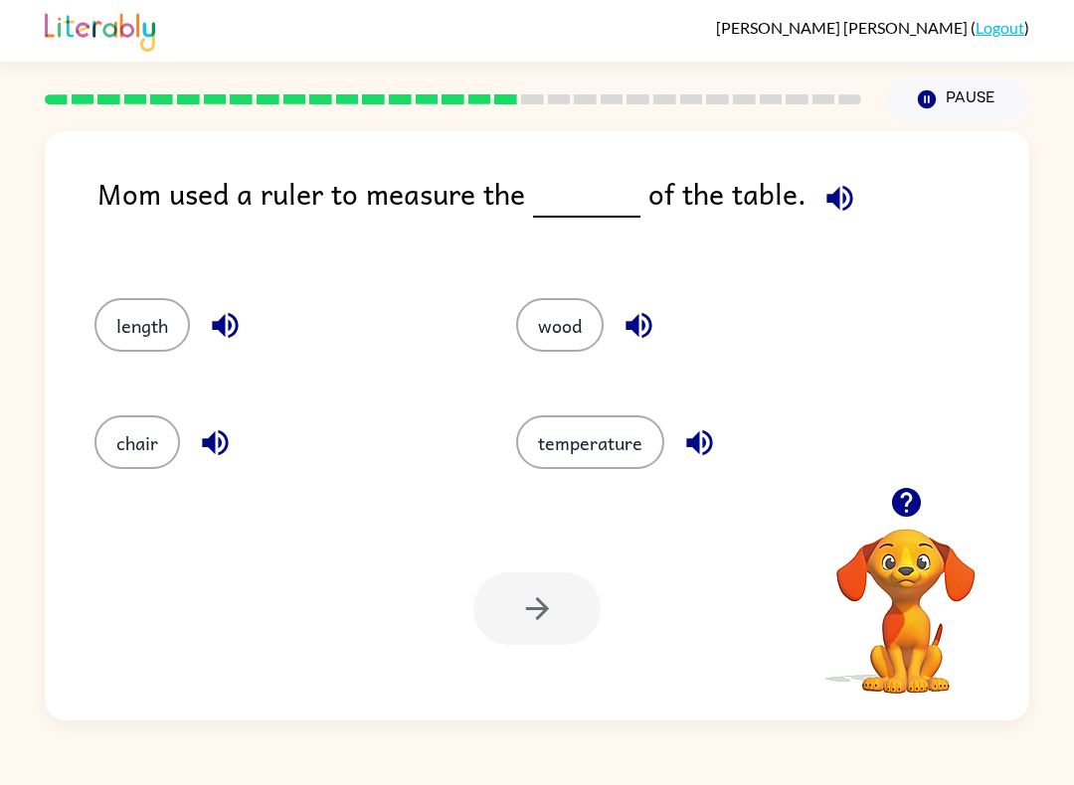
click at [118, 328] on button "length" at bounding box center [141, 325] width 95 height 54
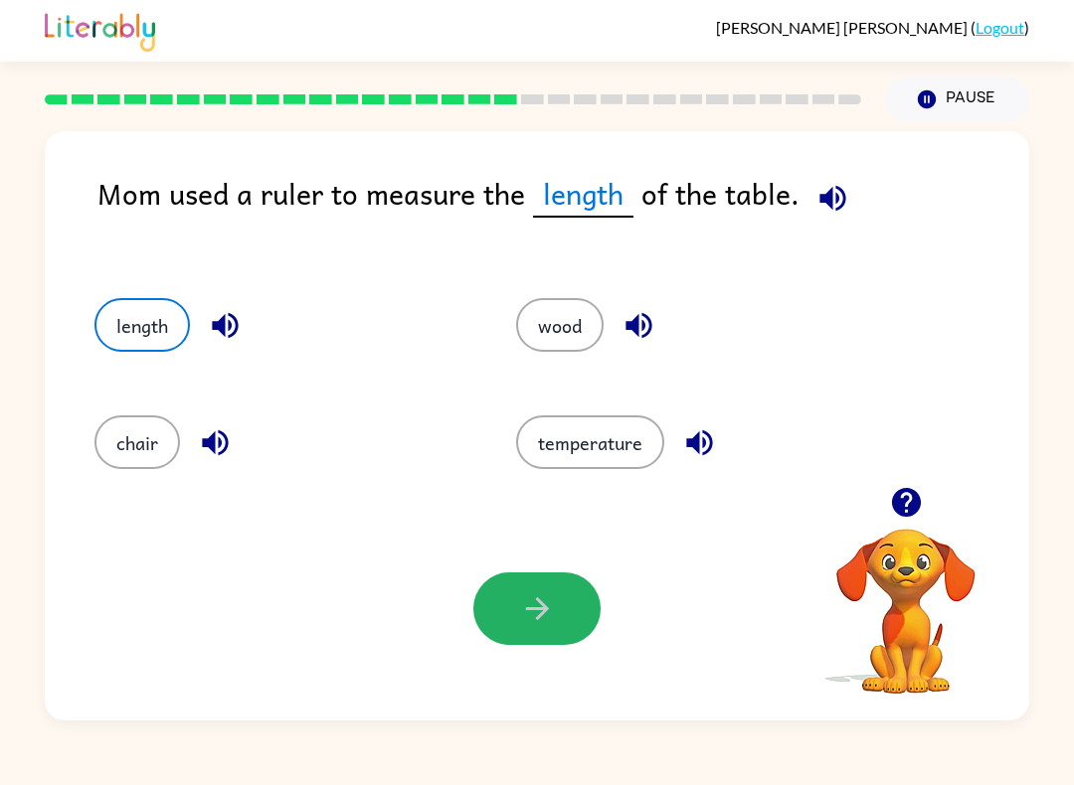
click at [541, 599] on icon "button" at bounding box center [537, 608] width 35 height 35
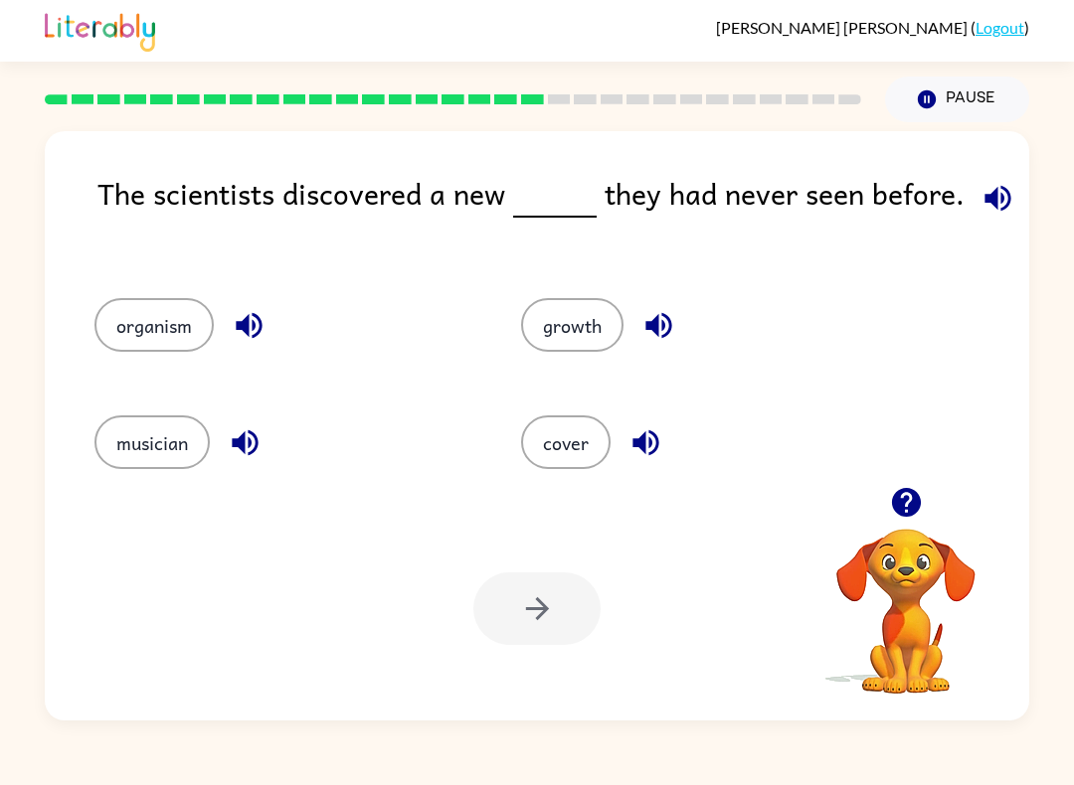
click at [132, 327] on button "organism" at bounding box center [153, 325] width 119 height 54
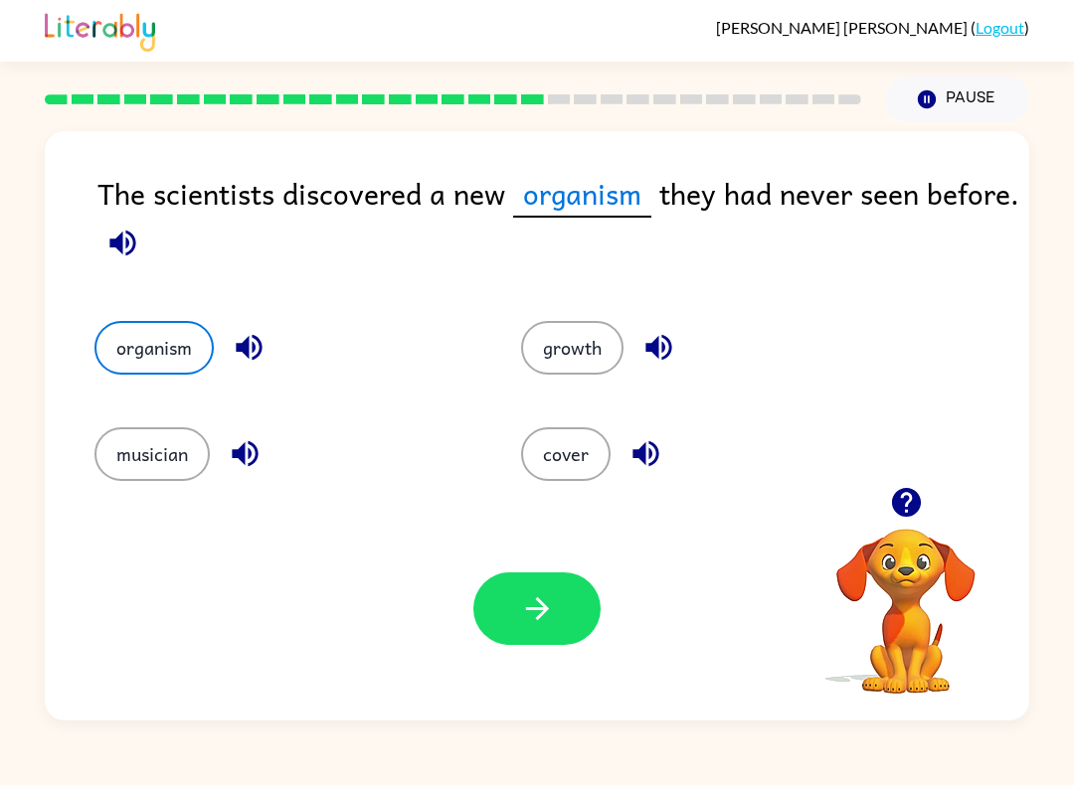
click at [563, 608] on button "button" at bounding box center [536, 609] width 127 height 73
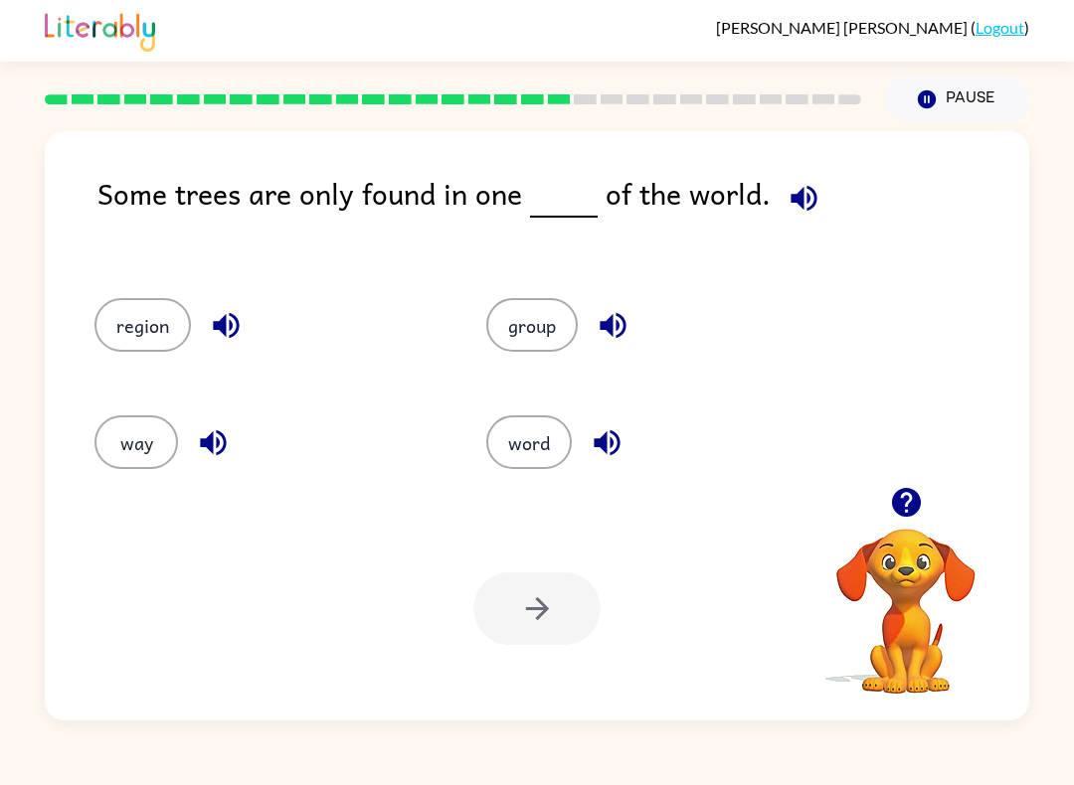
click at [120, 441] on button "way" at bounding box center [136, 443] width 84 height 54
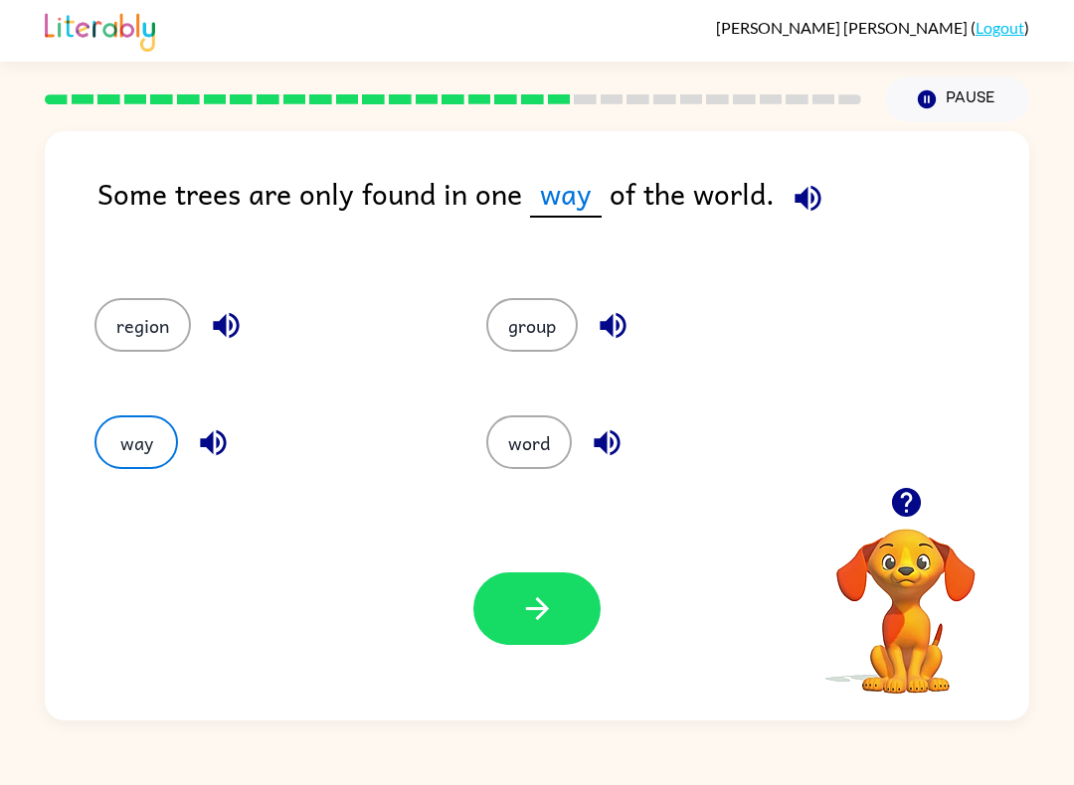
click at [537, 613] on icon "button" at bounding box center [537, 608] width 35 height 35
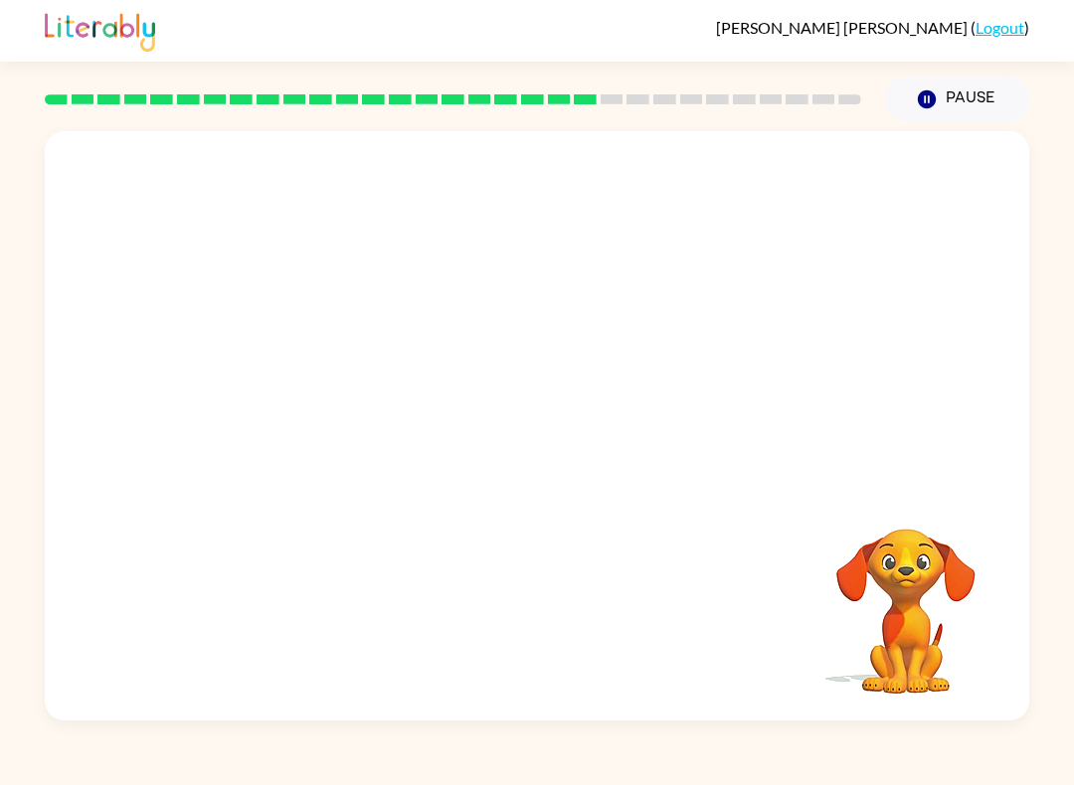
click at [333, 409] on video "Your browser must support playing .mp4 files to use Literably. Please try using…" at bounding box center [537, 309] width 984 height 356
click at [329, 408] on video "Your browser must support playing .mp4 files to use Literably. Please try using…" at bounding box center [537, 309] width 984 height 356
click at [563, 422] on button "button" at bounding box center [536, 436] width 127 height 73
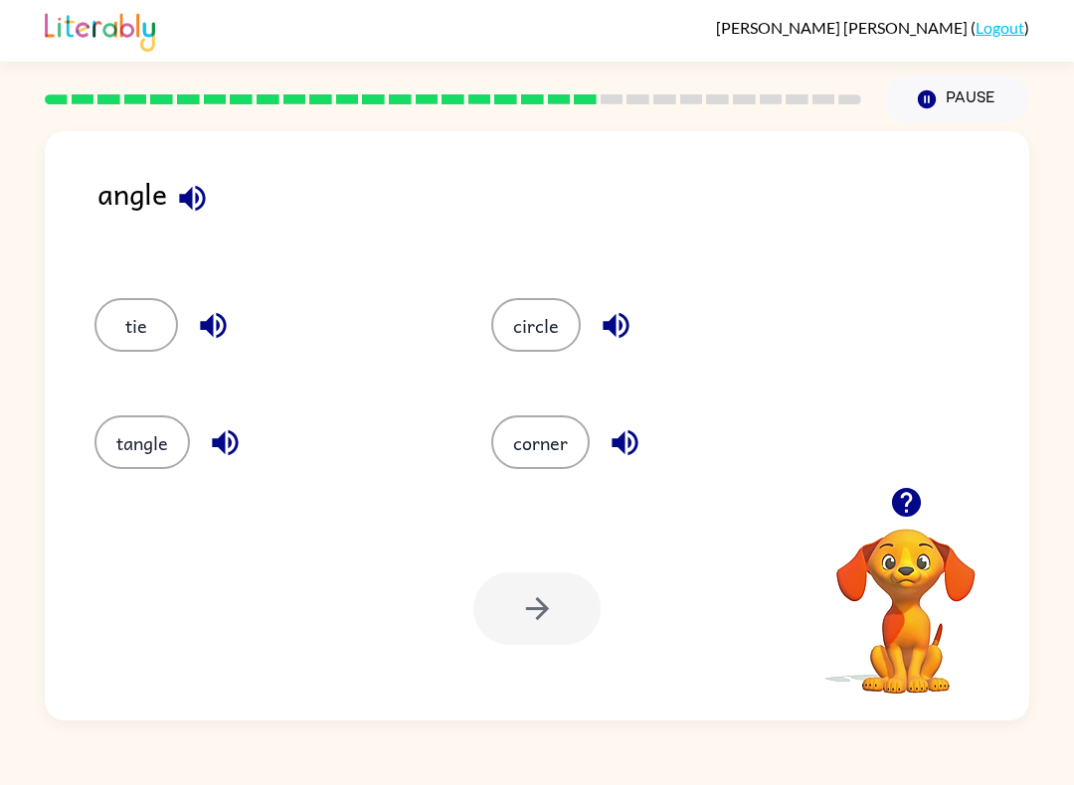
click at [139, 433] on button "tangle" at bounding box center [141, 443] width 95 height 54
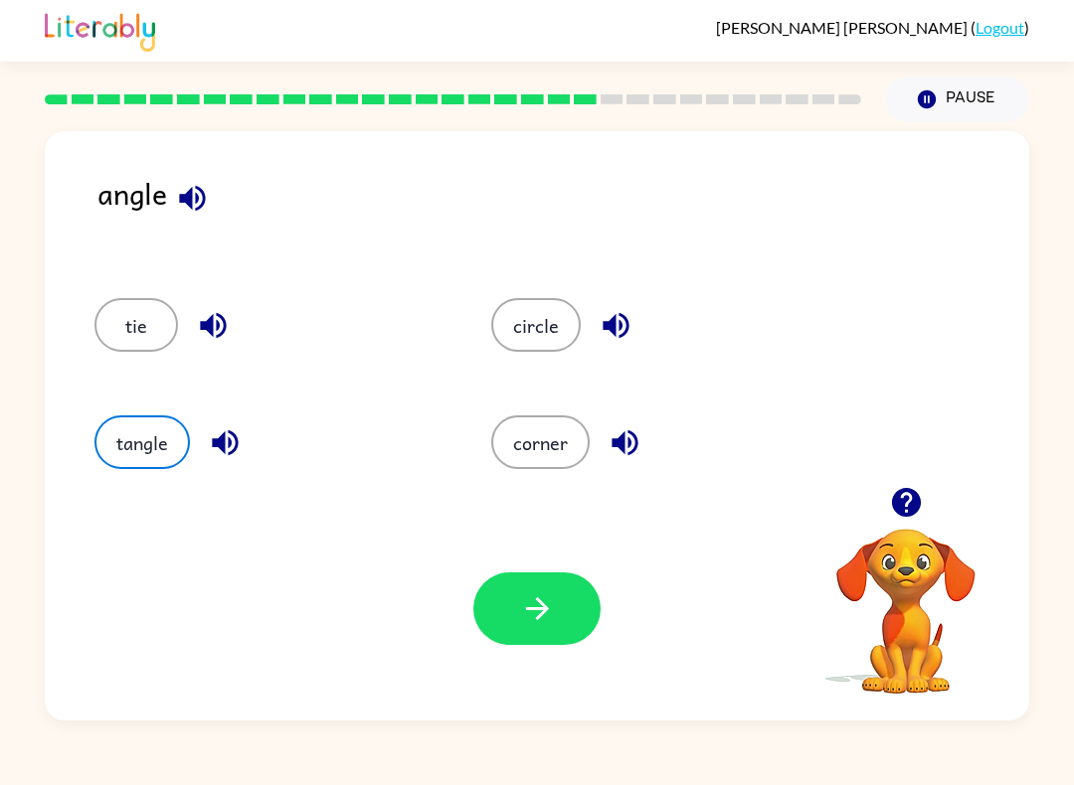
click at [563, 595] on button "button" at bounding box center [536, 609] width 127 height 73
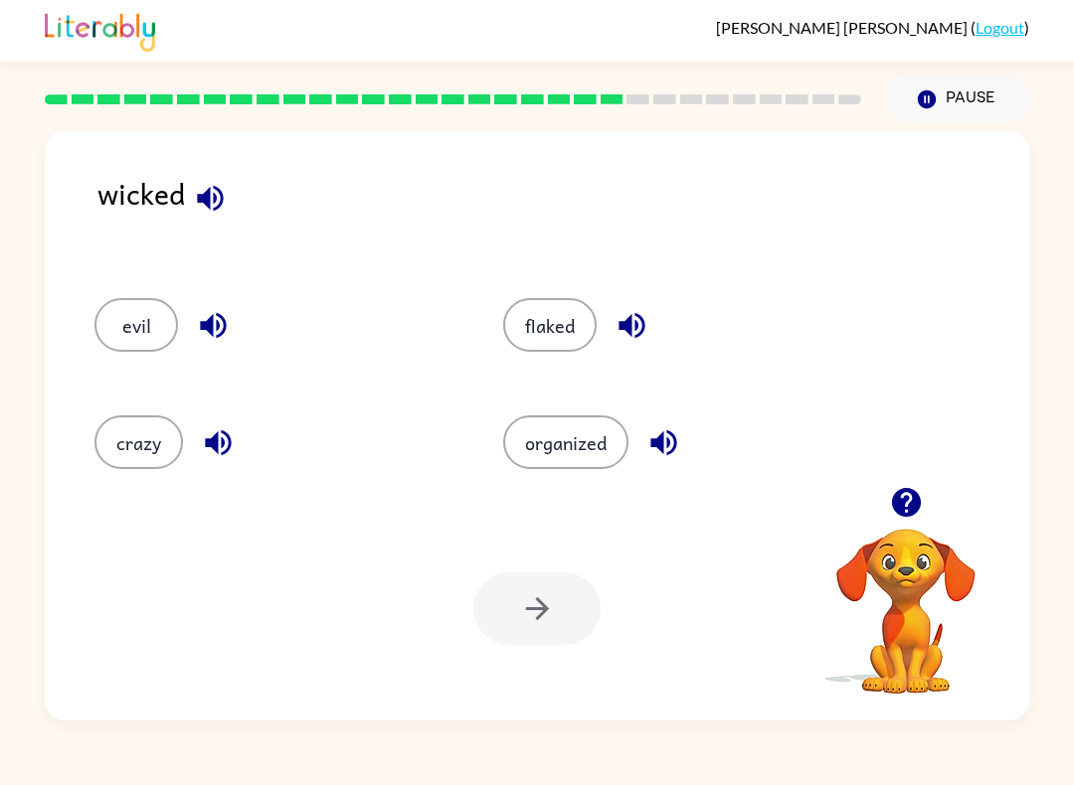
click at [560, 601] on div at bounding box center [536, 609] width 127 height 73
click at [553, 617] on div at bounding box center [536, 609] width 127 height 73
click at [138, 312] on button "evil" at bounding box center [136, 325] width 84 height 54
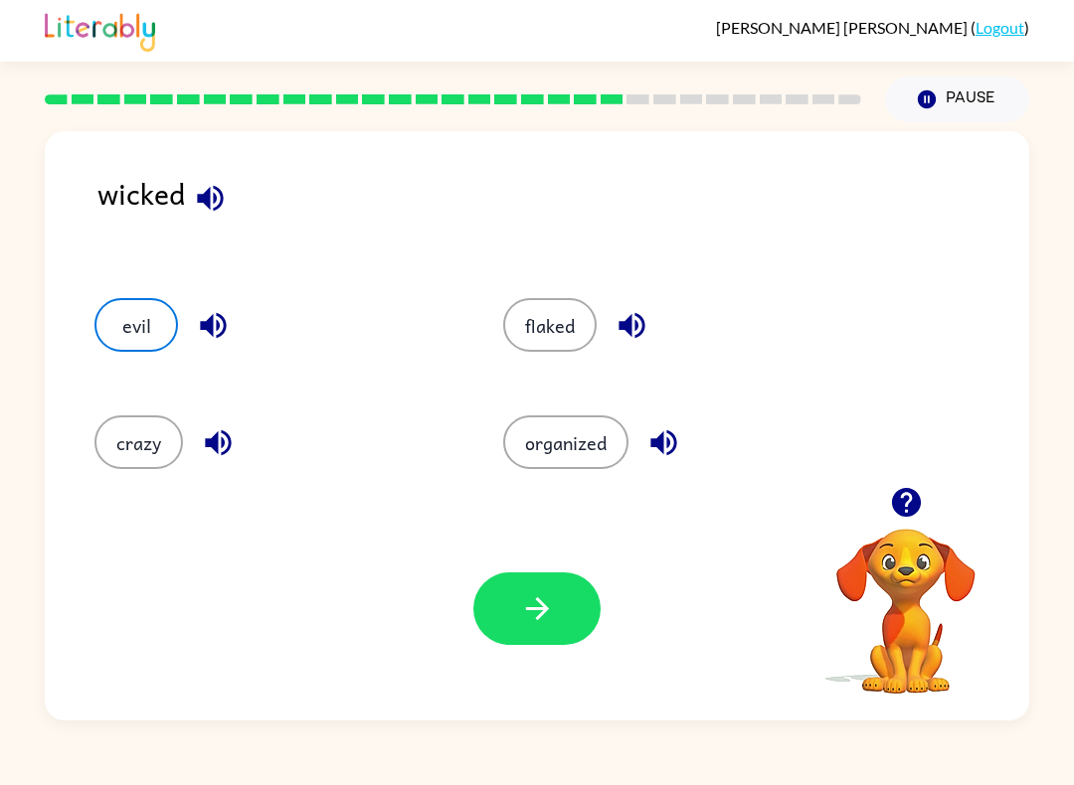
click at [567, 595] on button "button" at bounding box center [536, 609] width 127 height 73
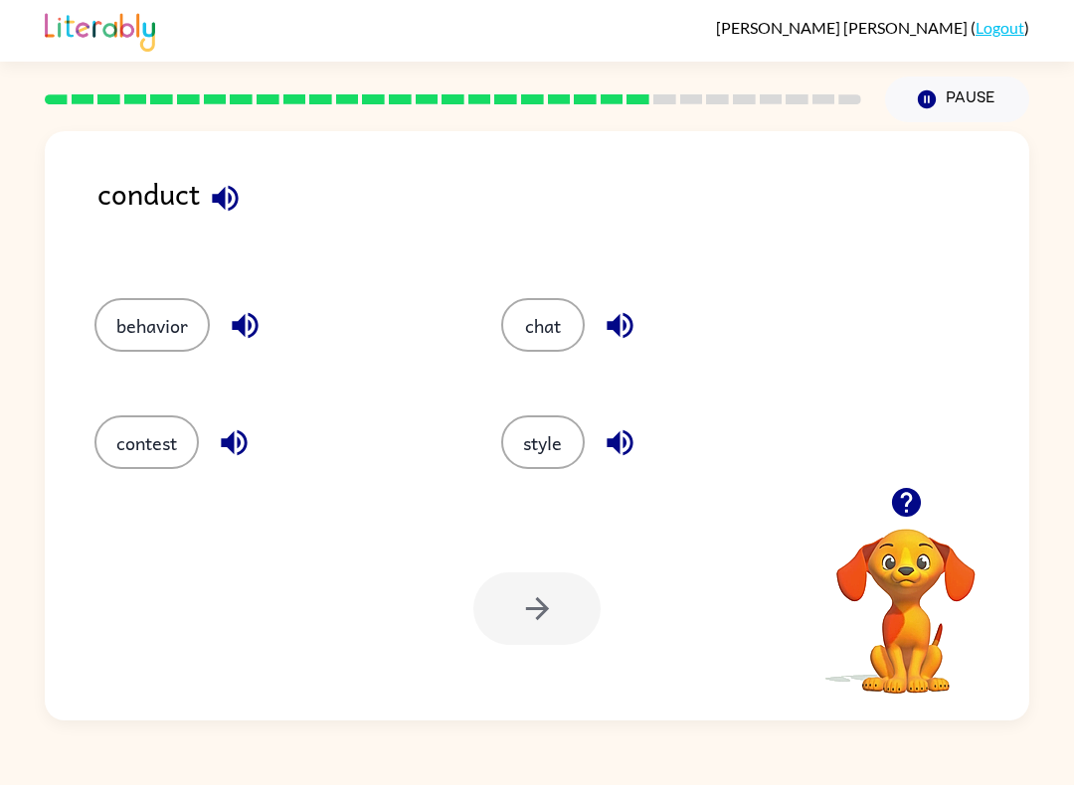
click at [127, 322] on button "behavior" at bounding box center [151, 325] width 115 height 54
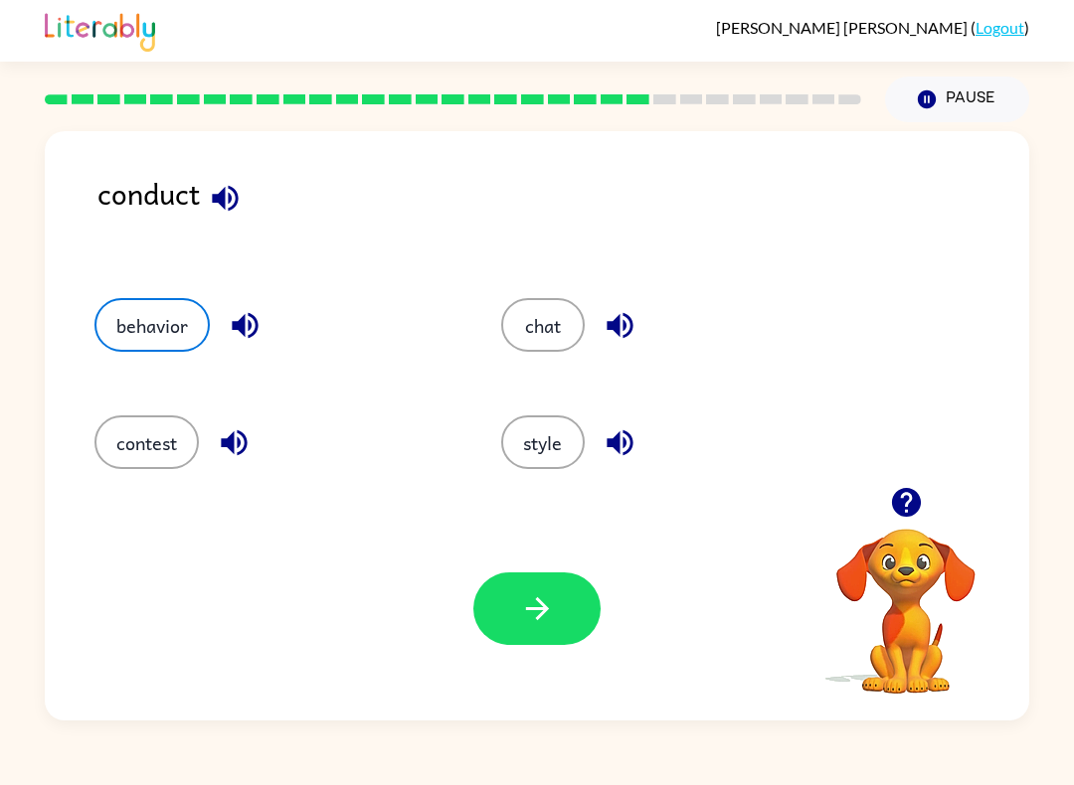
click at [549, 585] on button "button" at bounding box center [536, 609] width 127 height 73
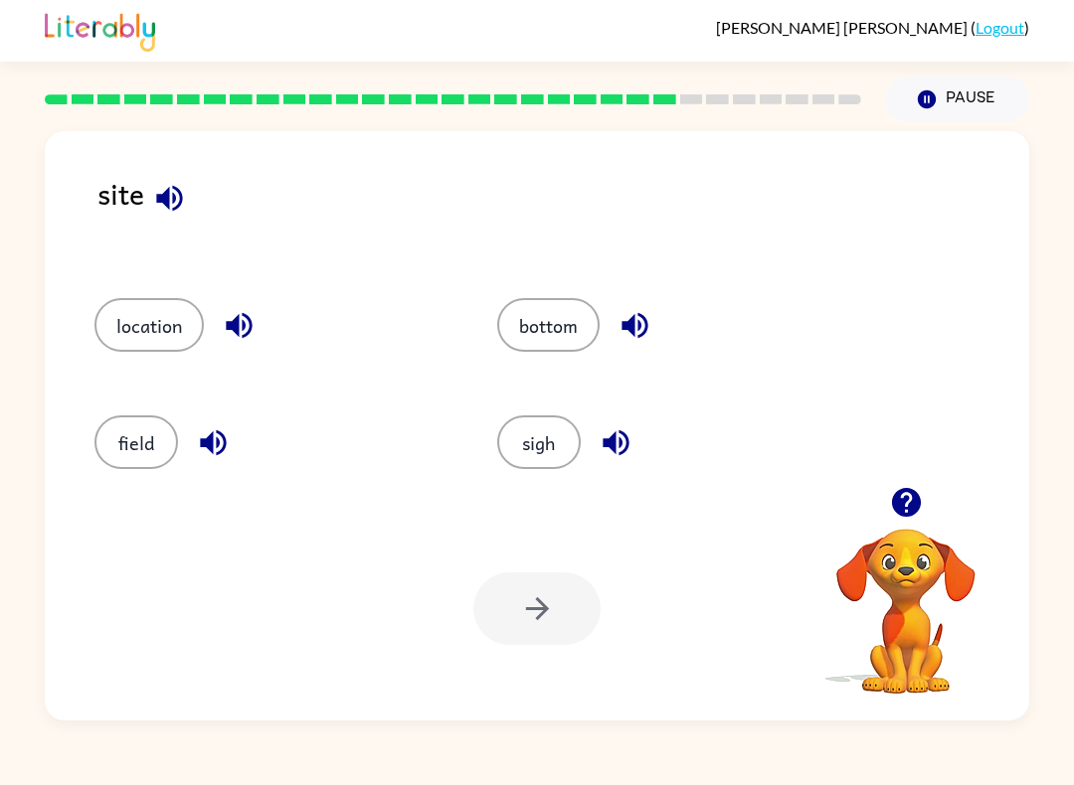
click at [120, 313] on button "location" at bounding box center [148, 325] width 109 height 54
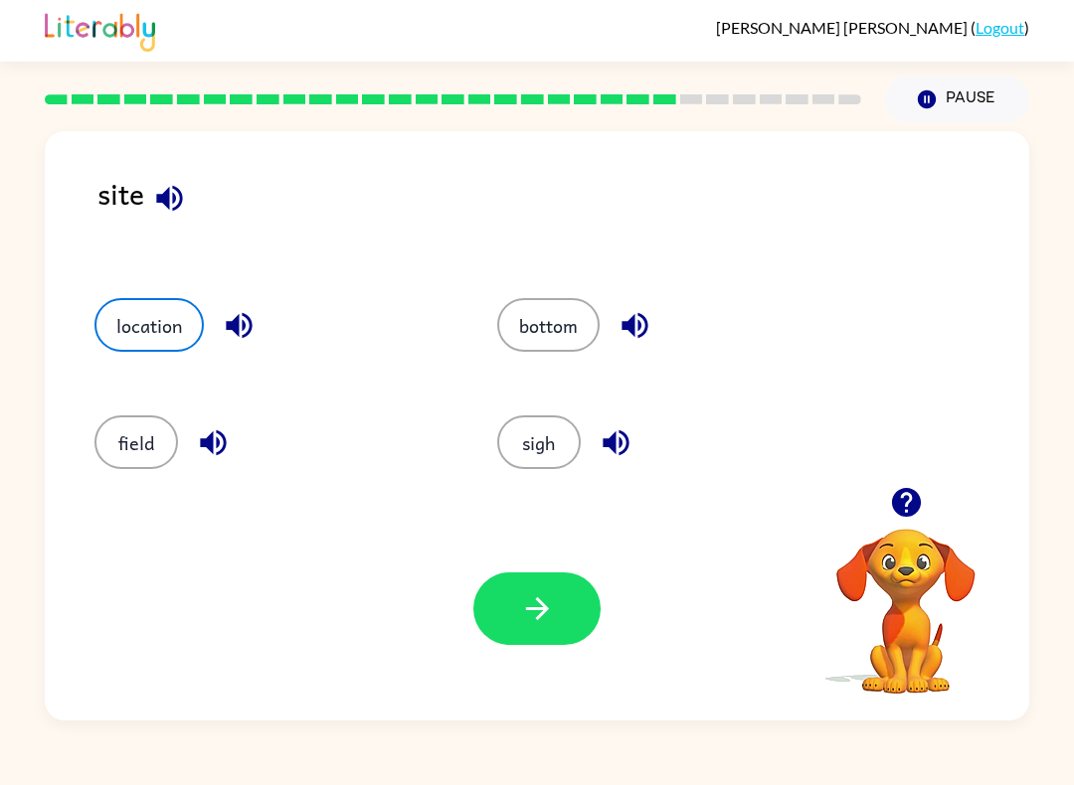
click at [572, 600] on button "button" at bounding box center [536, 609] width 127 height 73
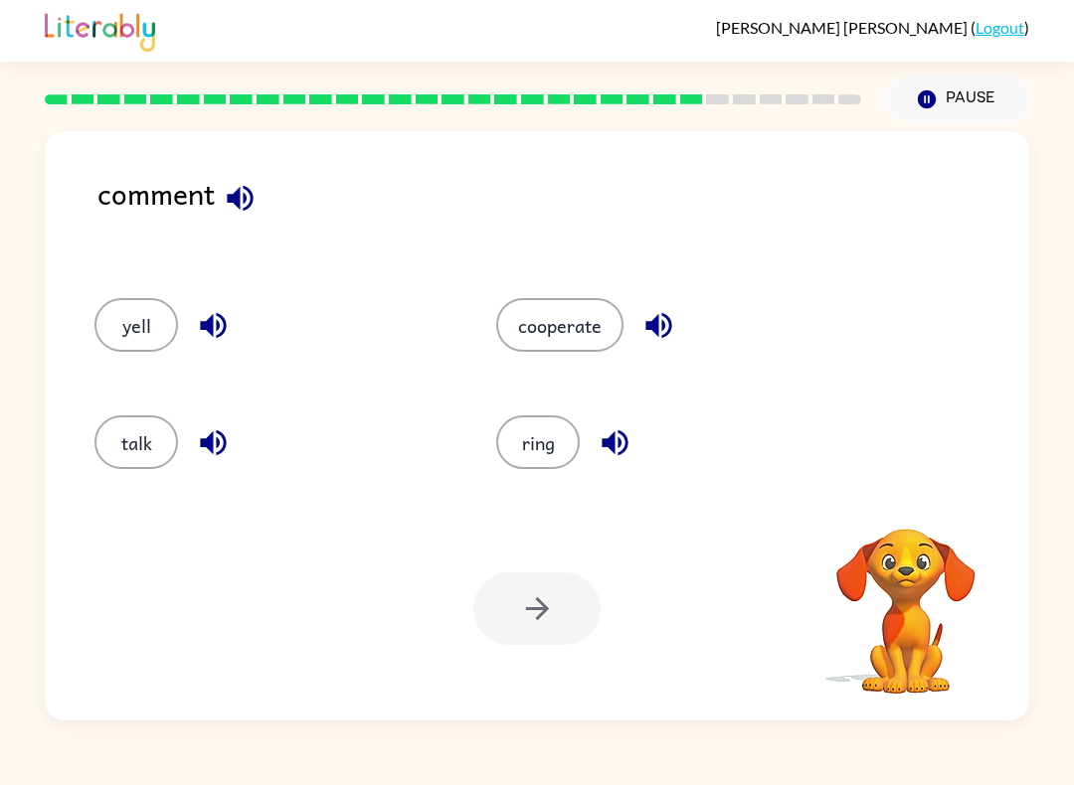
click at [531, 323] on button "cooperate" at bounding box center [559, 325] width 127 height 54
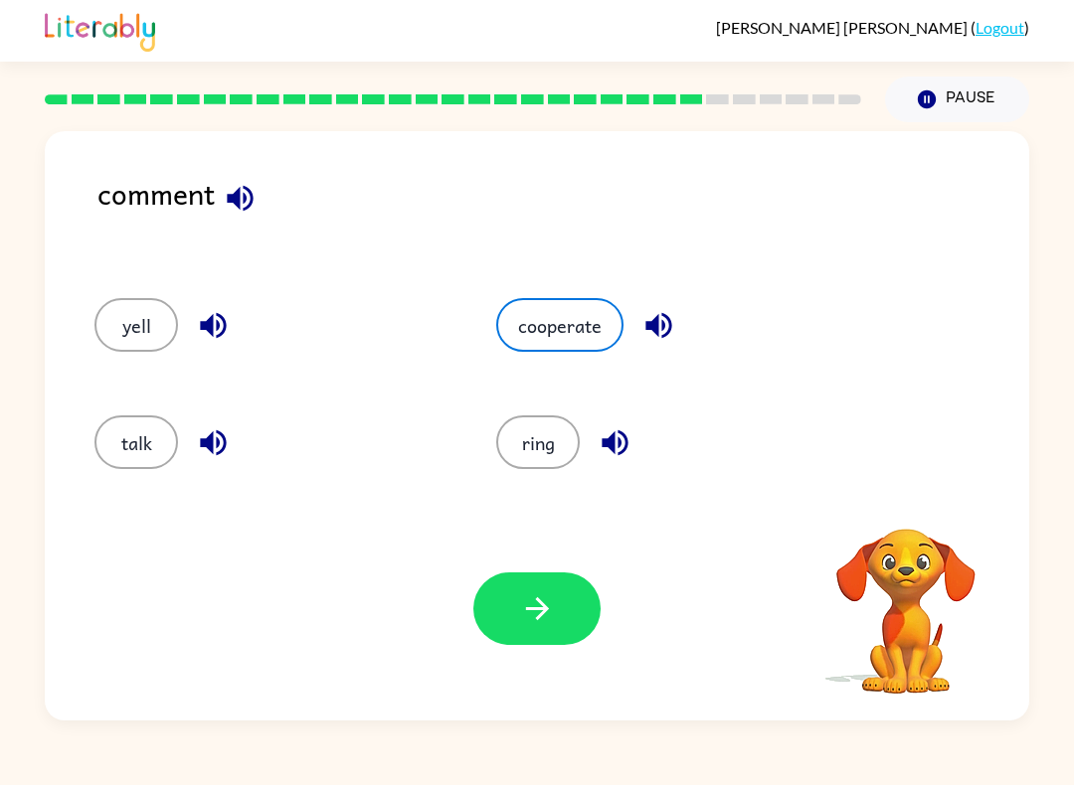
click at [556, 599] on button "button" at bounding box center [536, 609] width 127 height 73
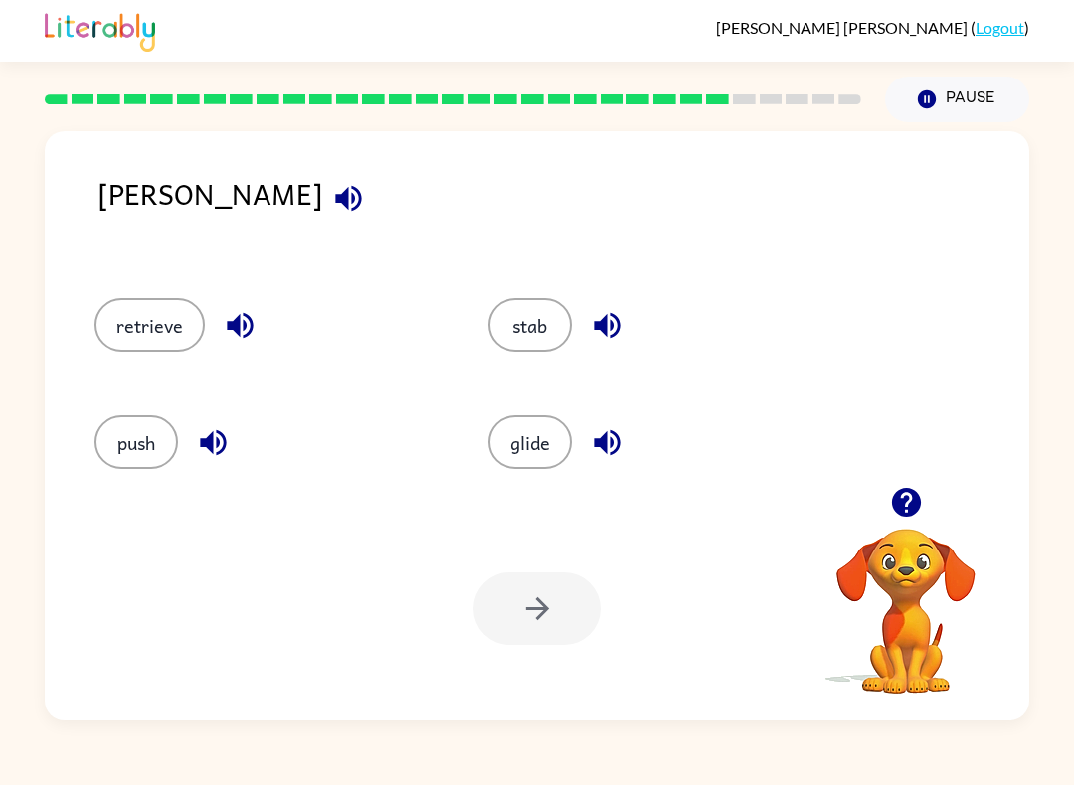
click at [125, 325] on button "retrieve" at bounding box center [149, 325] width 110 height 54
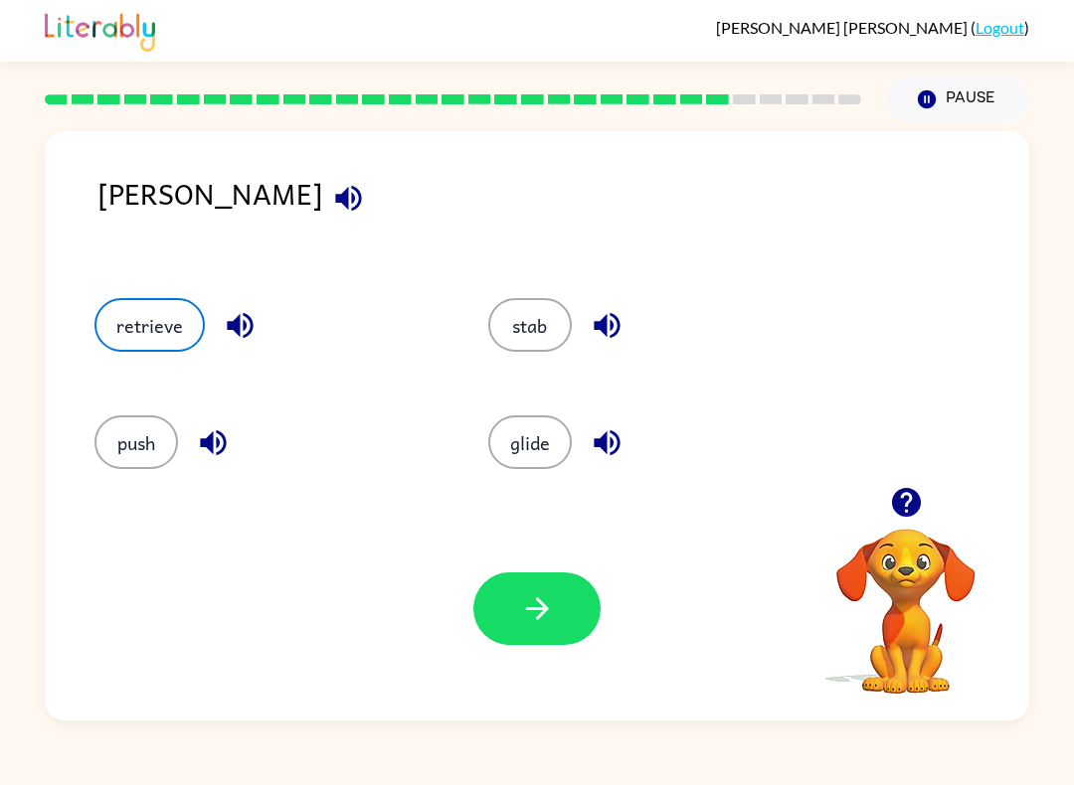
click at [528, 597] on icon "button" at bounding box center [537, 608] width 35 height 35
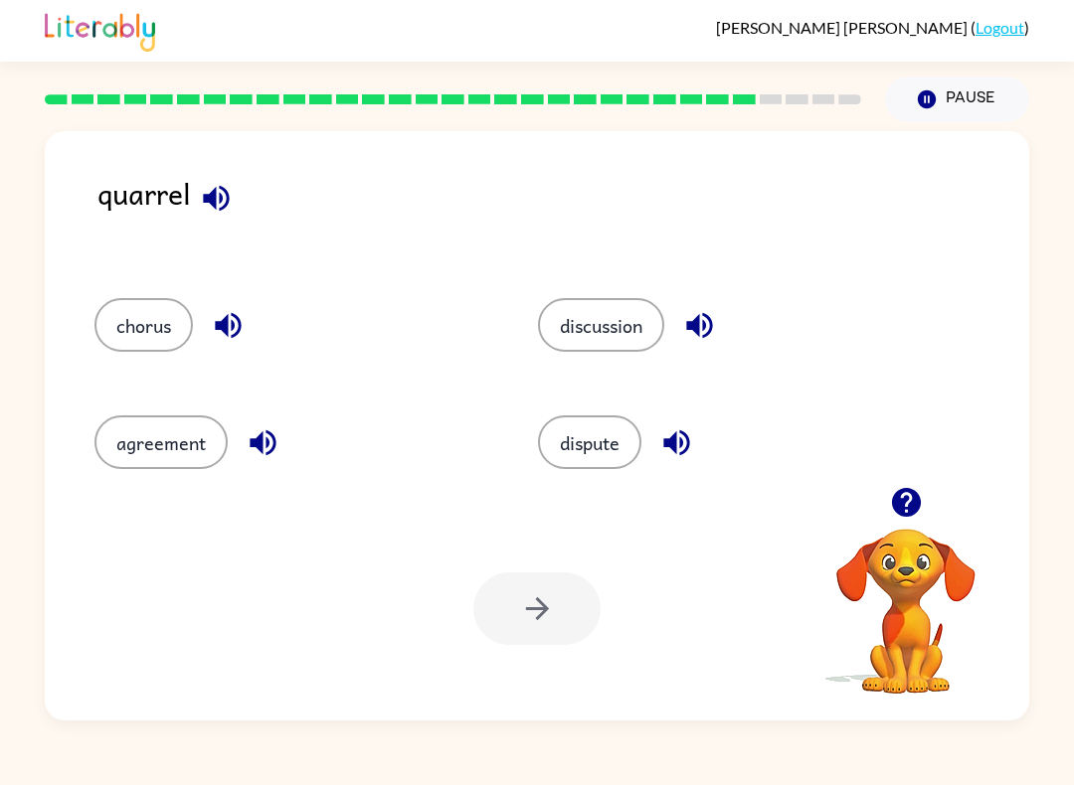
click at [180, 433] on button "agreement" at bounding box center [160, 443] width 133 height 54
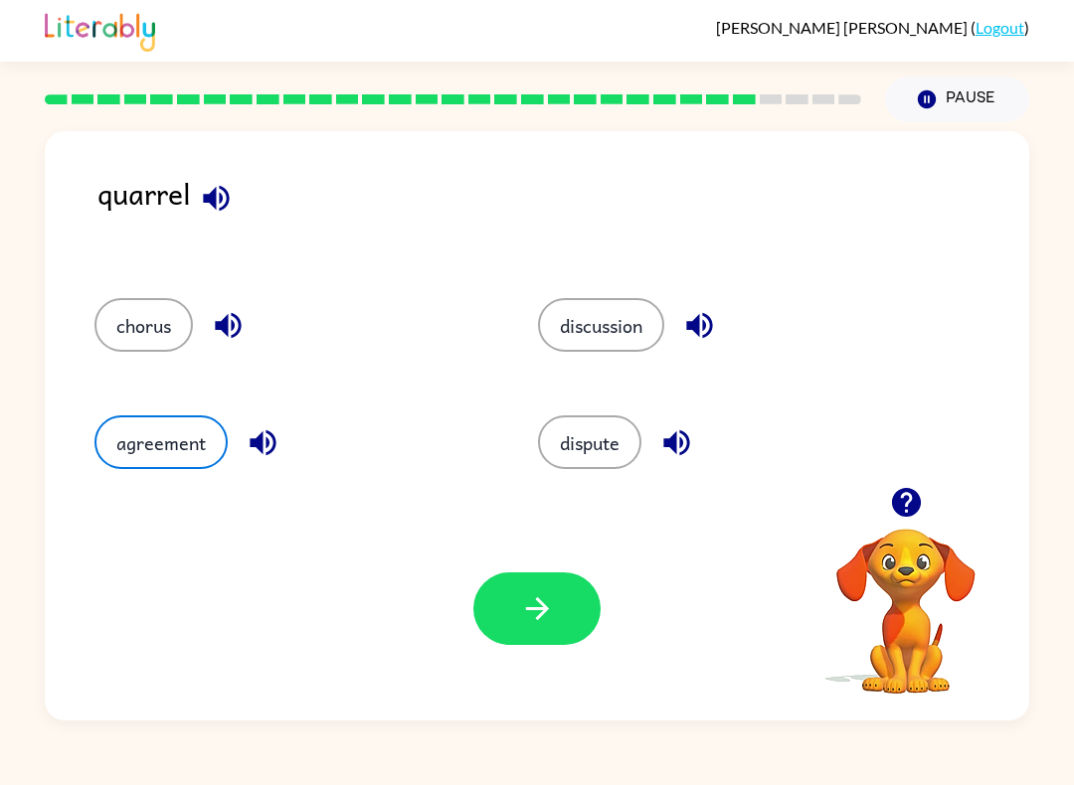
click at [566, 610] on button "button" at bounding box center [536, 609] width 127 height 73
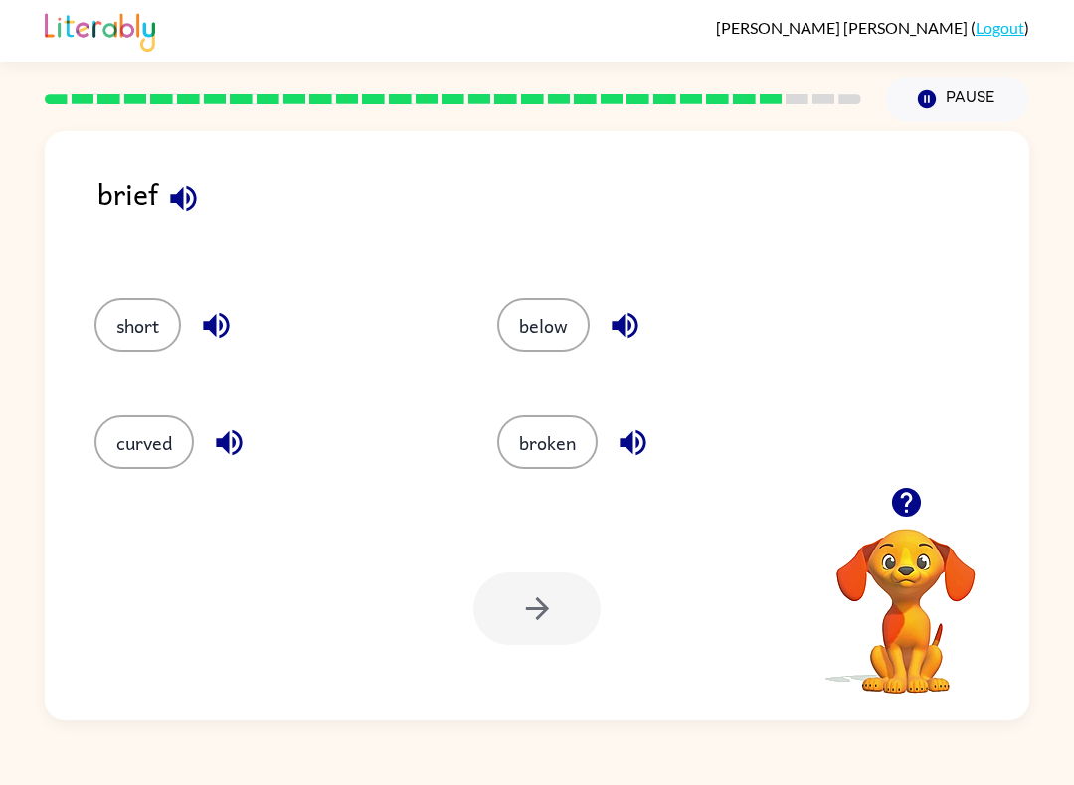
click at [563, 350] on button "below" at bounding box center [543, 325] width 92 height 54
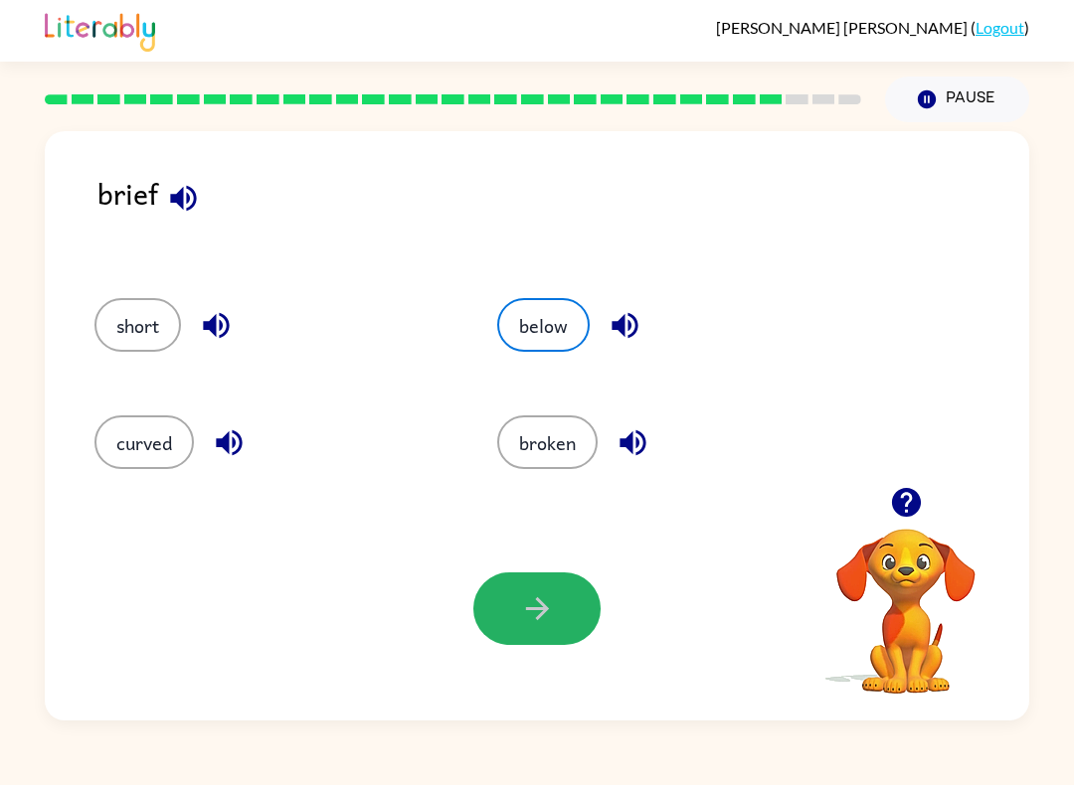
click at [544, 633] on button "button" at bounding box center [536, 609] width 127 height 73
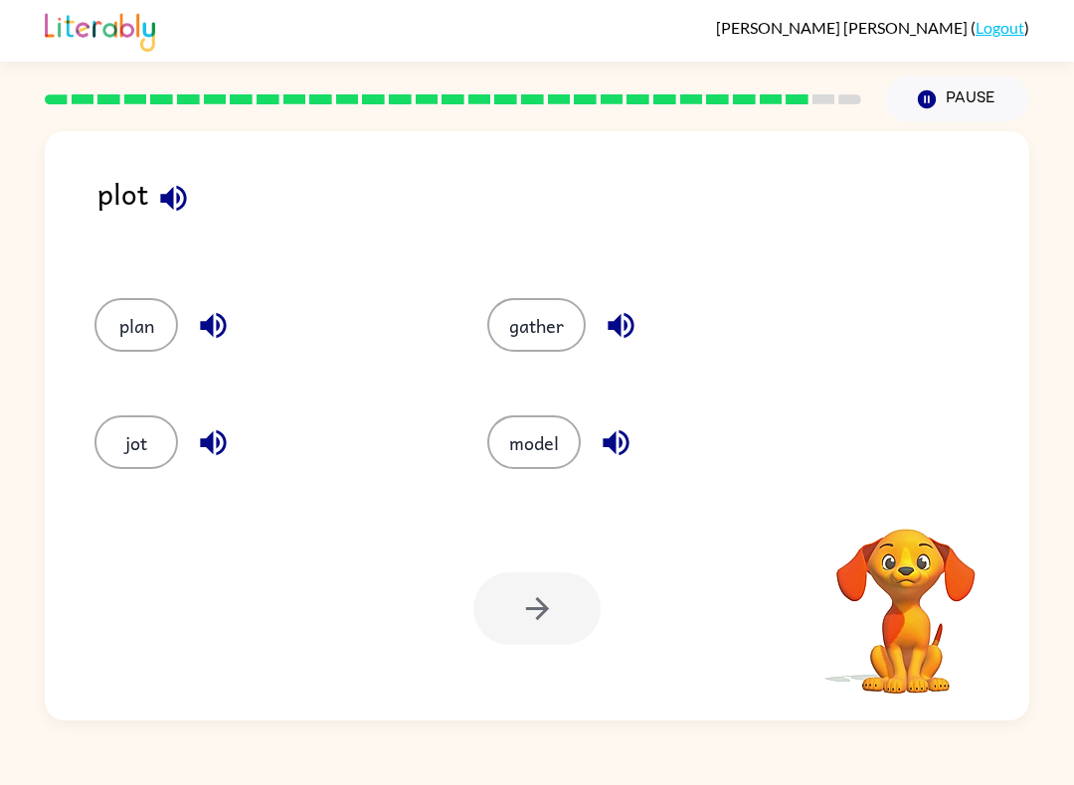
click at [561, 630] on div at bounding box center [536, 609] width 127 height 73
click at [164, 348] on button "plan" at bounding box center [136, 325] width 84 height 54
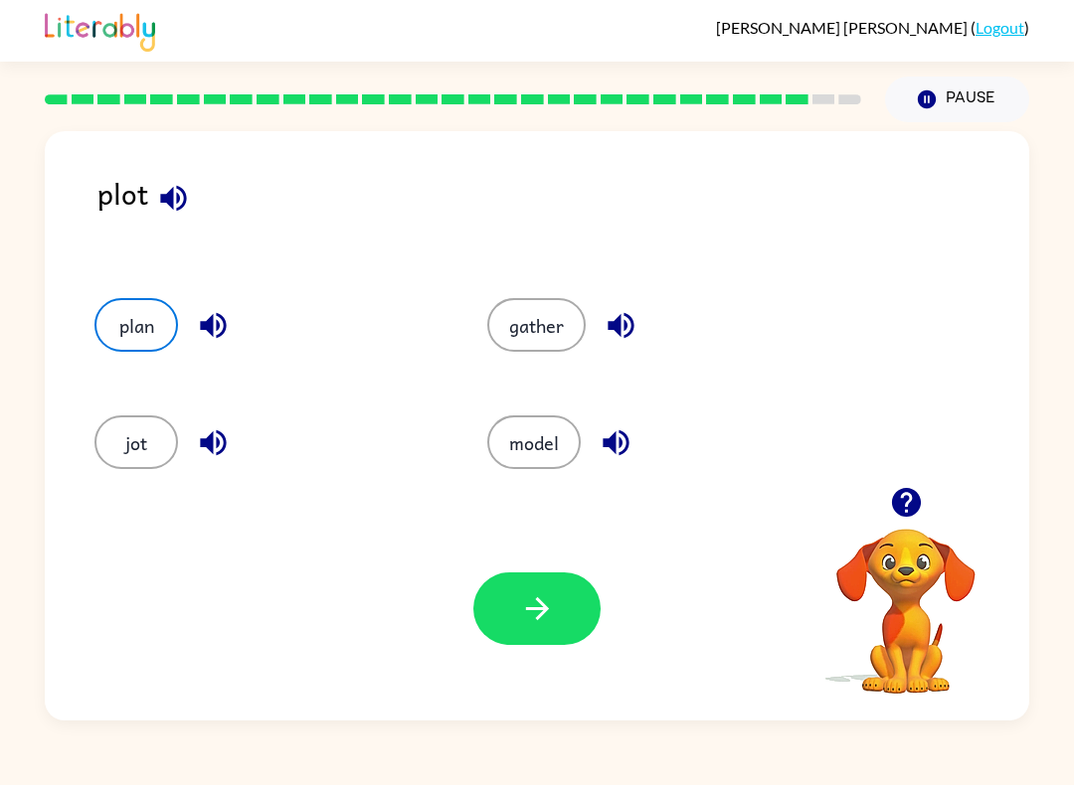
click at [578, 640] on button "button" at bounding box center [536, 609] width 127 height 73
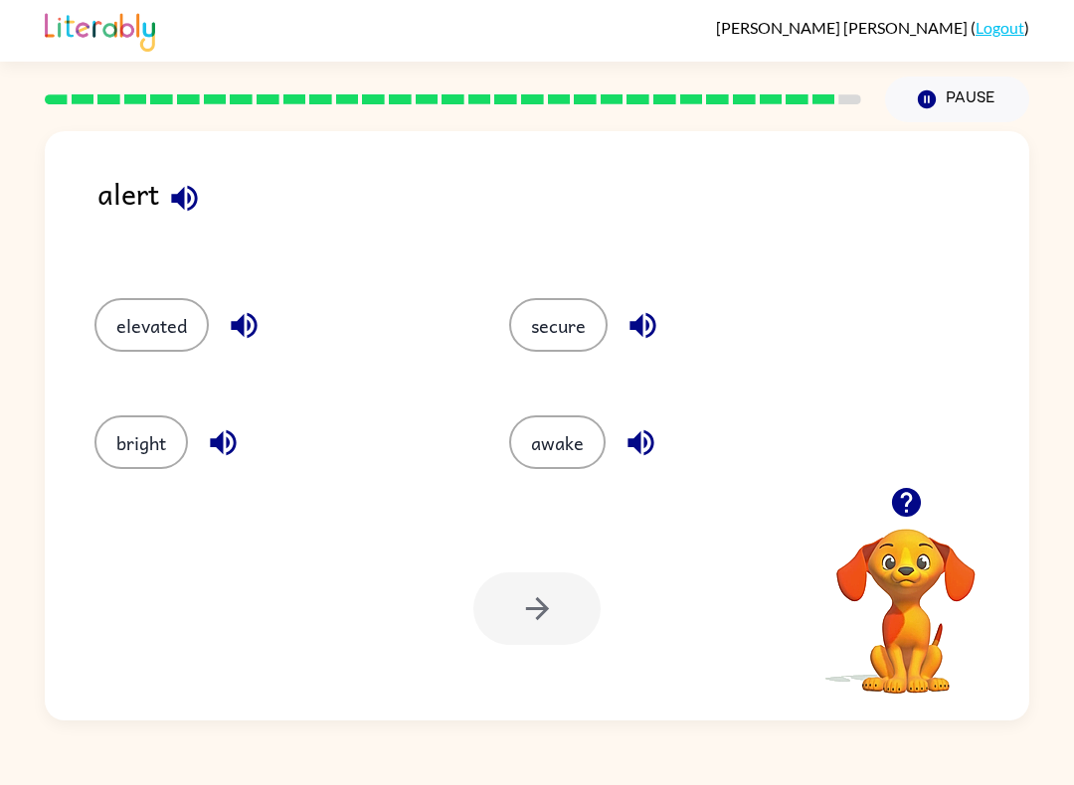
click at [539, 623] on div at bounding box center [536, 609] width 127 height 73
click at [542, 644] on div at bounding box center [536, 609] width 127 height 73
click at [555, 351] on button "secure" at bounding box center [558, 325] width 98 height 54
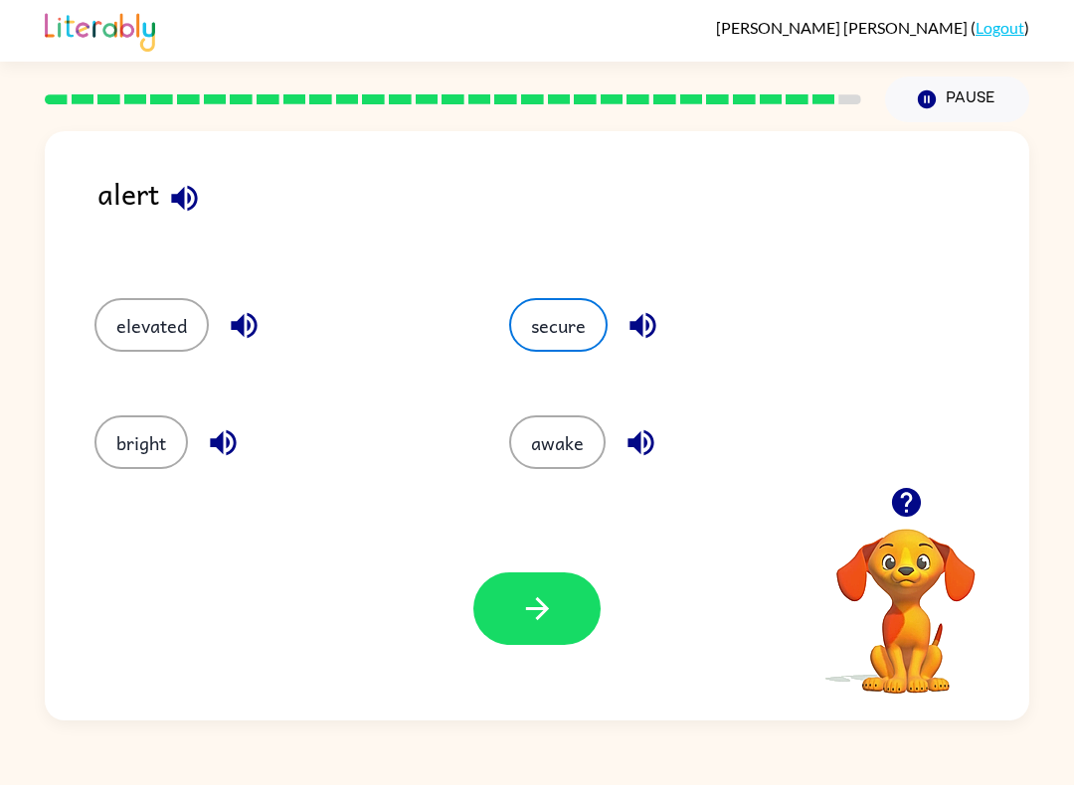
click at [562, 583] on button "button" at bounding box center [536, 609] width 127 height 73
